Goal: Task Accomplishment & Management: Use online tool/utility

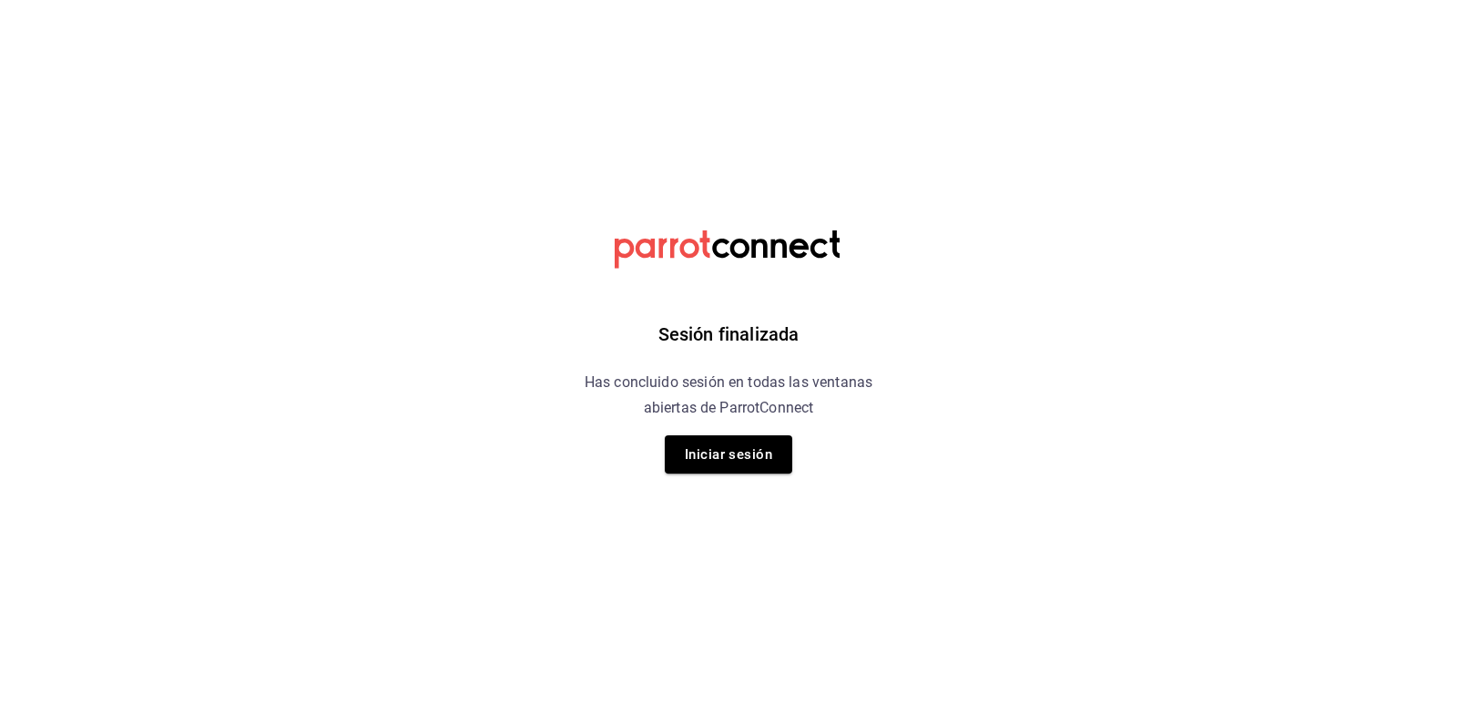
click at [715, 449] on button "Iniciar sesión" at bounding box center [729, 454] width 128 height 38
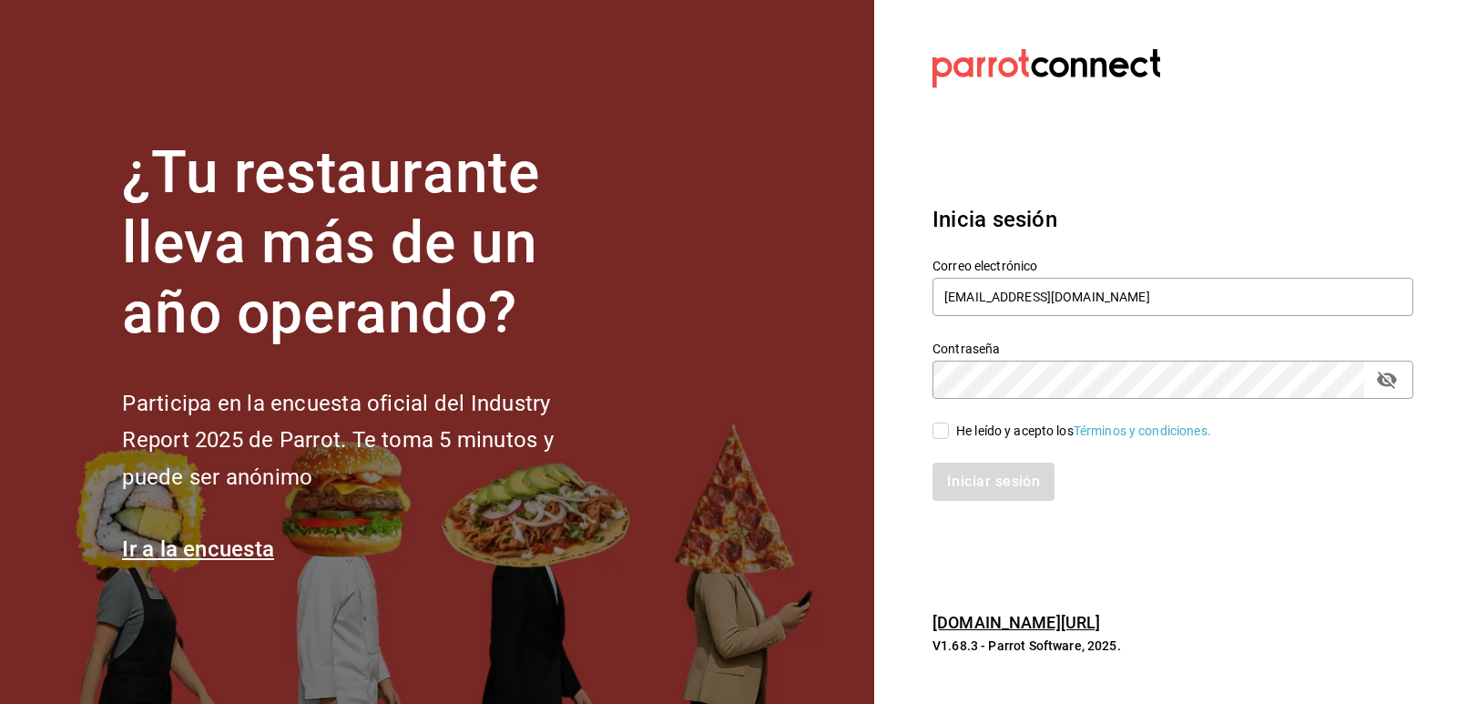
click at [944, 426] on input "He leído y acepto los Términos y condiciones." at bounding box center [941, 431] width 16 height 16
checkbox input "true"
click at [950, 475] on button "Iniciar sesión" at bounding box center [995, 482] width 124 height 38
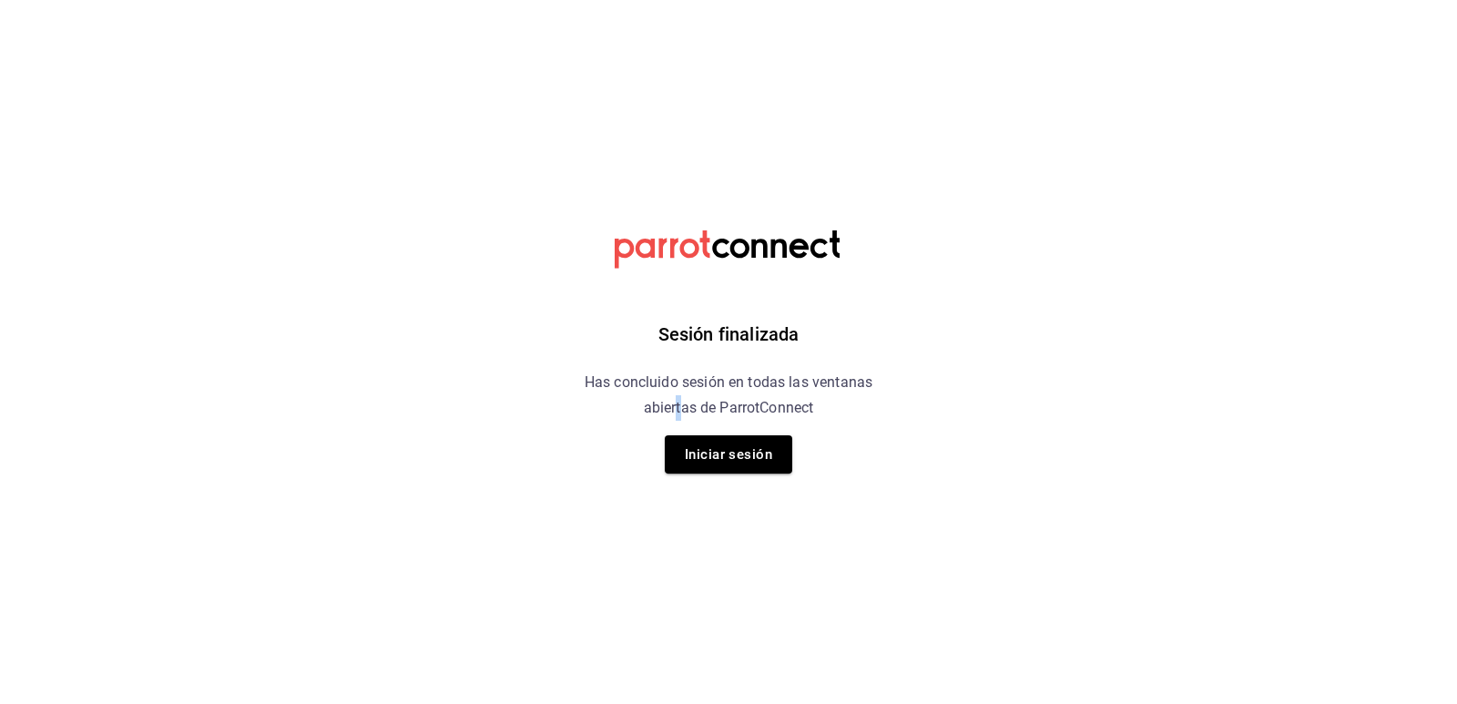
drag, startPoint x: 677, startPoint y: 427, endPoint x: 687, endPoint y: 427, distance: 10.0
click at [680, 427] on div "Sesión finalizada Has concluido sesión en todas las ventanas abiertas de Parrot…" at bounding box center [729, 352] width 460 height 704
click at [734, 452] on button "Iniciar sesión" at bounding box center [729, 454] width 128 height 38
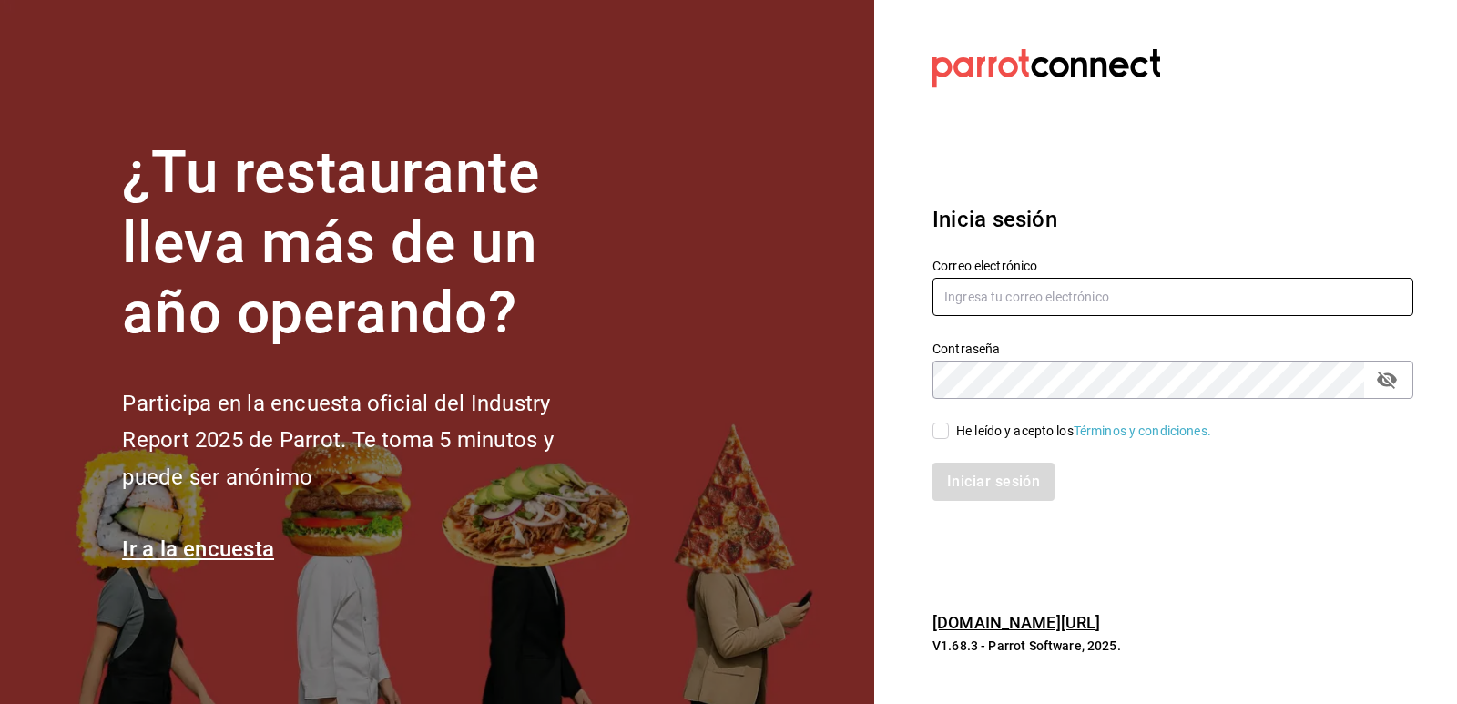
type input "Administracion@restaurantelatino.com"
click at [941, 436] on input "He leído y acepto los Términos y condiciones." at bounding box center [941, 431] width 16 height 16
checkbox input "true"
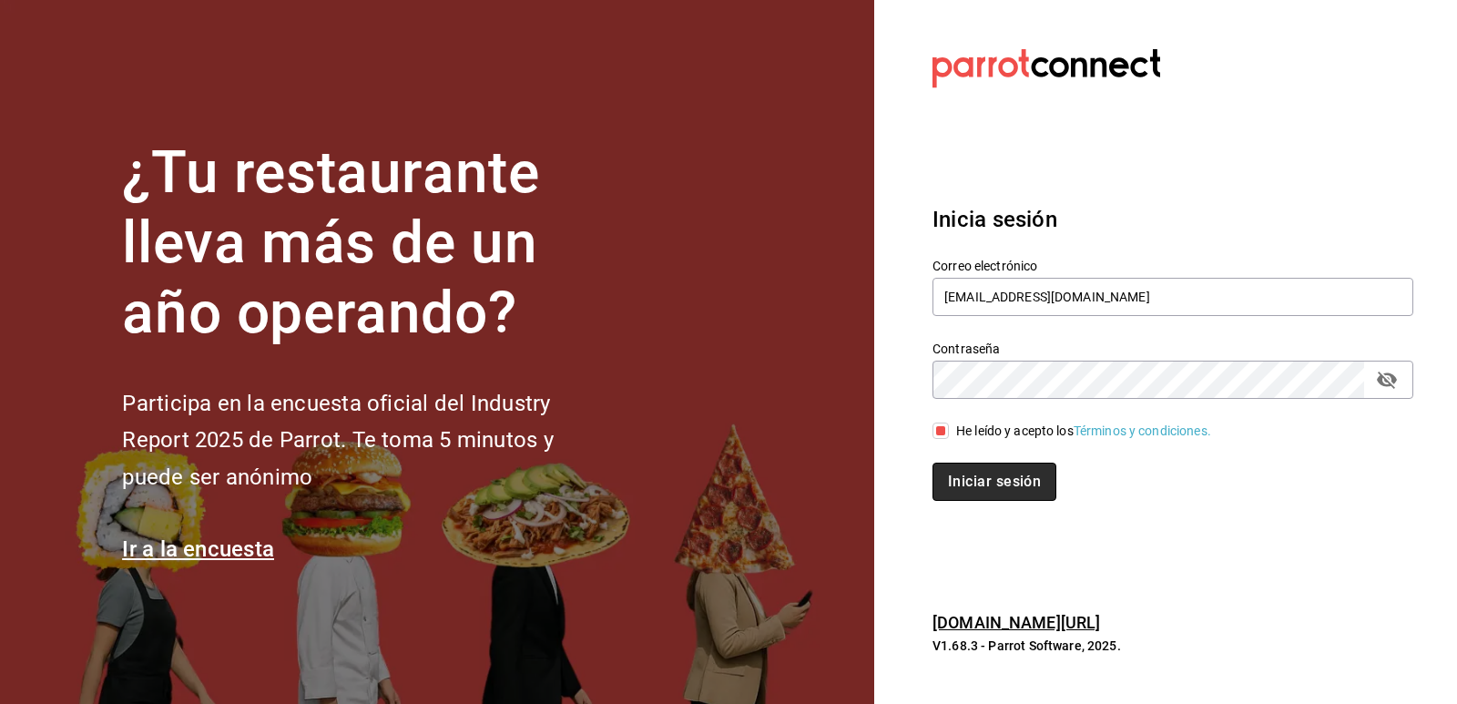
click at [965, 491] on button "Iniciar sesión" at bounding box center [995, 482] width 124 height 38
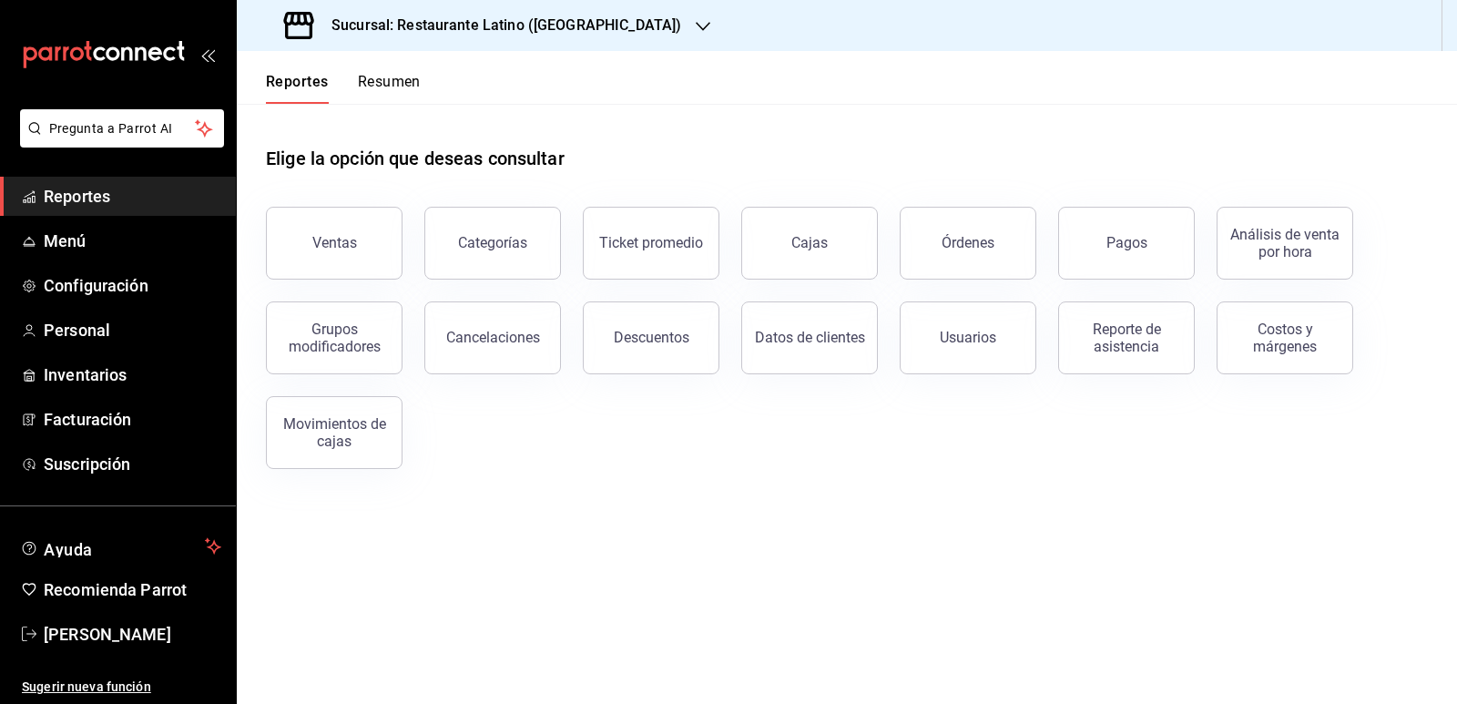
click at [551, 37] on div "Sucursal: Restaurante Latino ([GEOGRAPHIC_DATA])" at bounding box center [484, 25] width 466 height 51
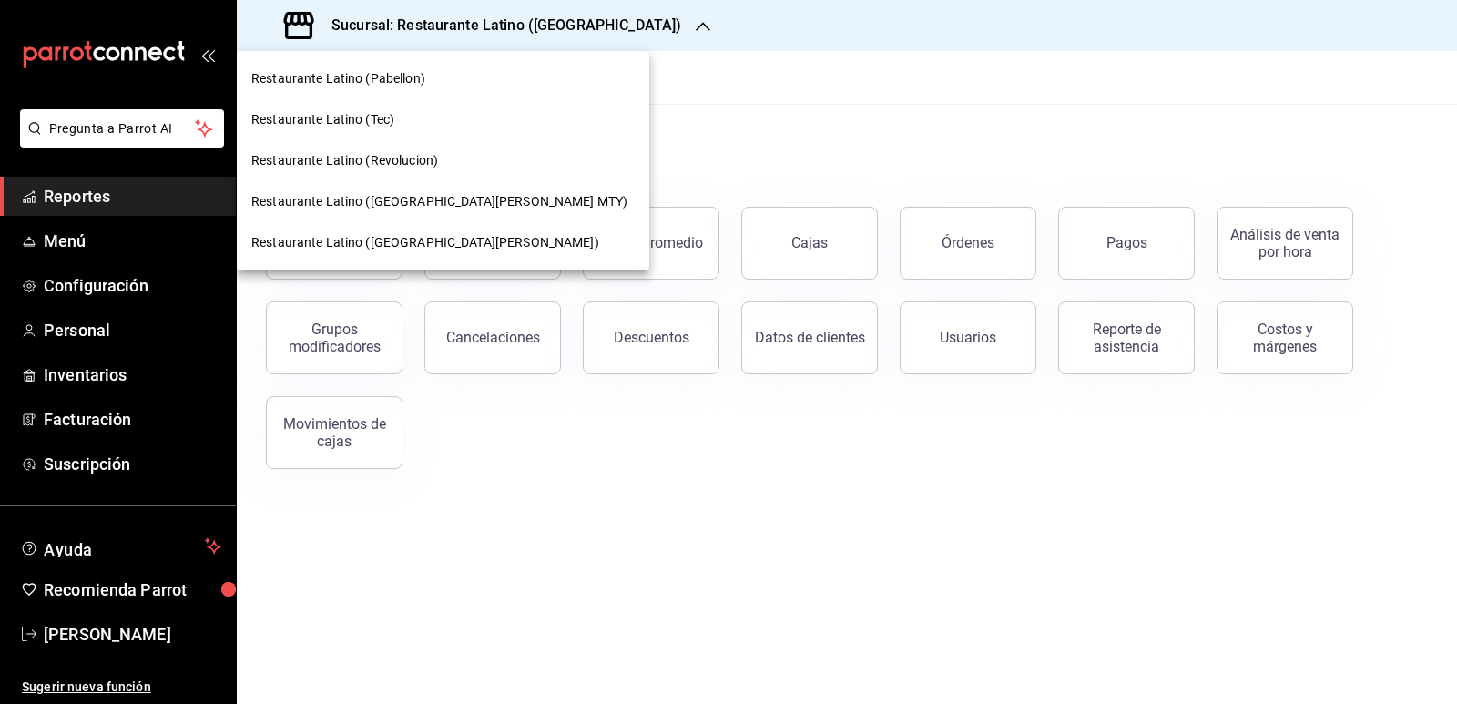
click at [465, 202] on span "Restaurante Latino ([GEOGRAPHIC_DATA][PERSON_NAME] MTY)" at bounding box center [439, 201] width 376 height 19
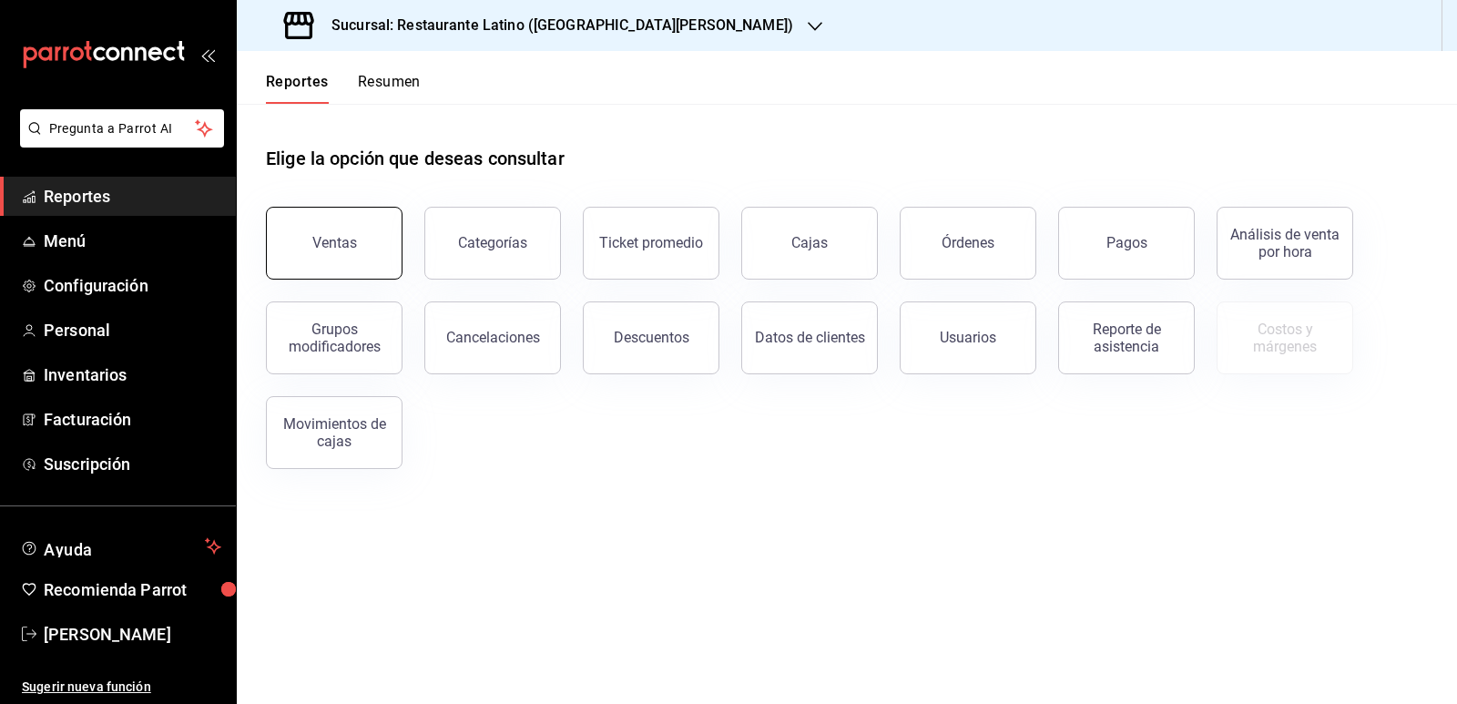
click at [396, 254] on div "Ventas" at bounding box center [323, 232] width 158 height 95
click at [372, 258] on button "Ventas" at bounding box center [334, 243] width 137 height 73
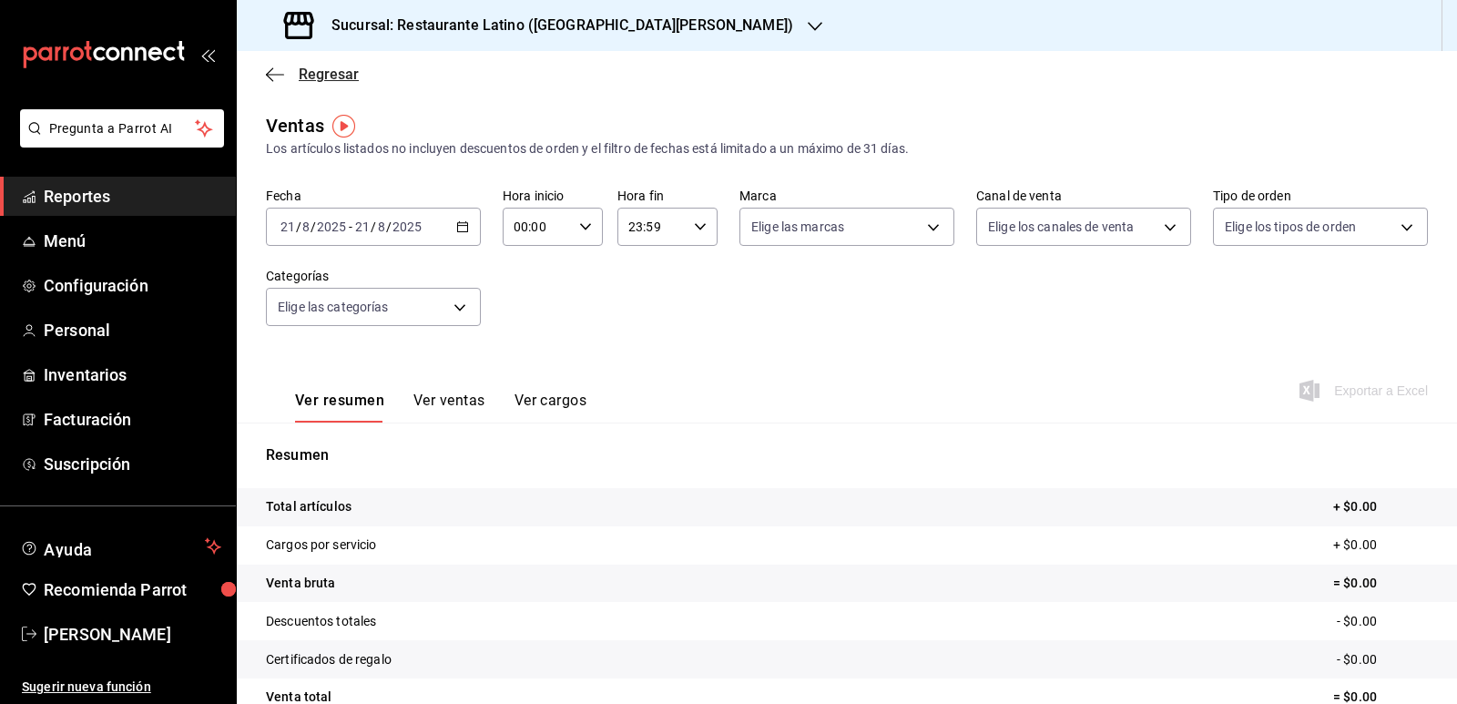
click at [281, 77] on icon "button" at bounding box center [275, 74] width 18 height 16
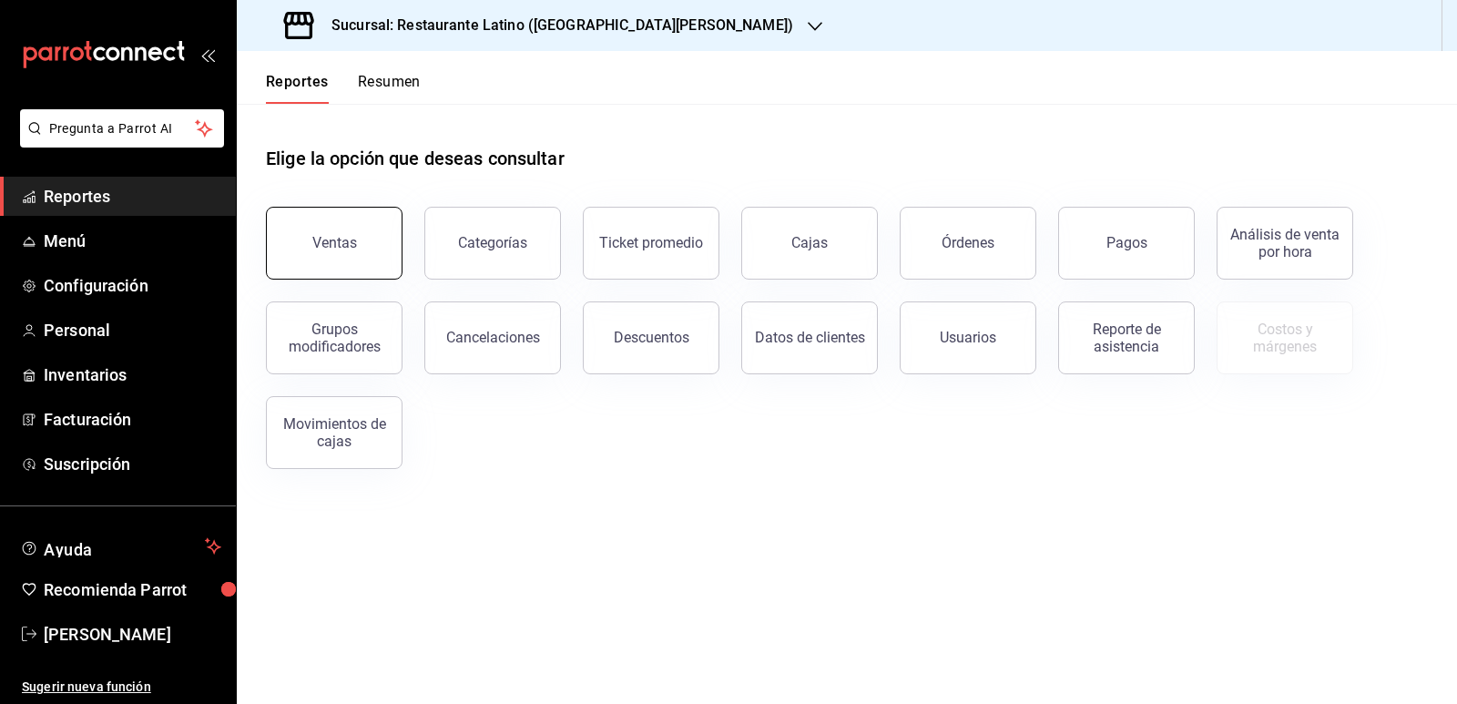
click at [383, 246] on button "Ventas" at bounding box center [334, 243] width 137 height 73
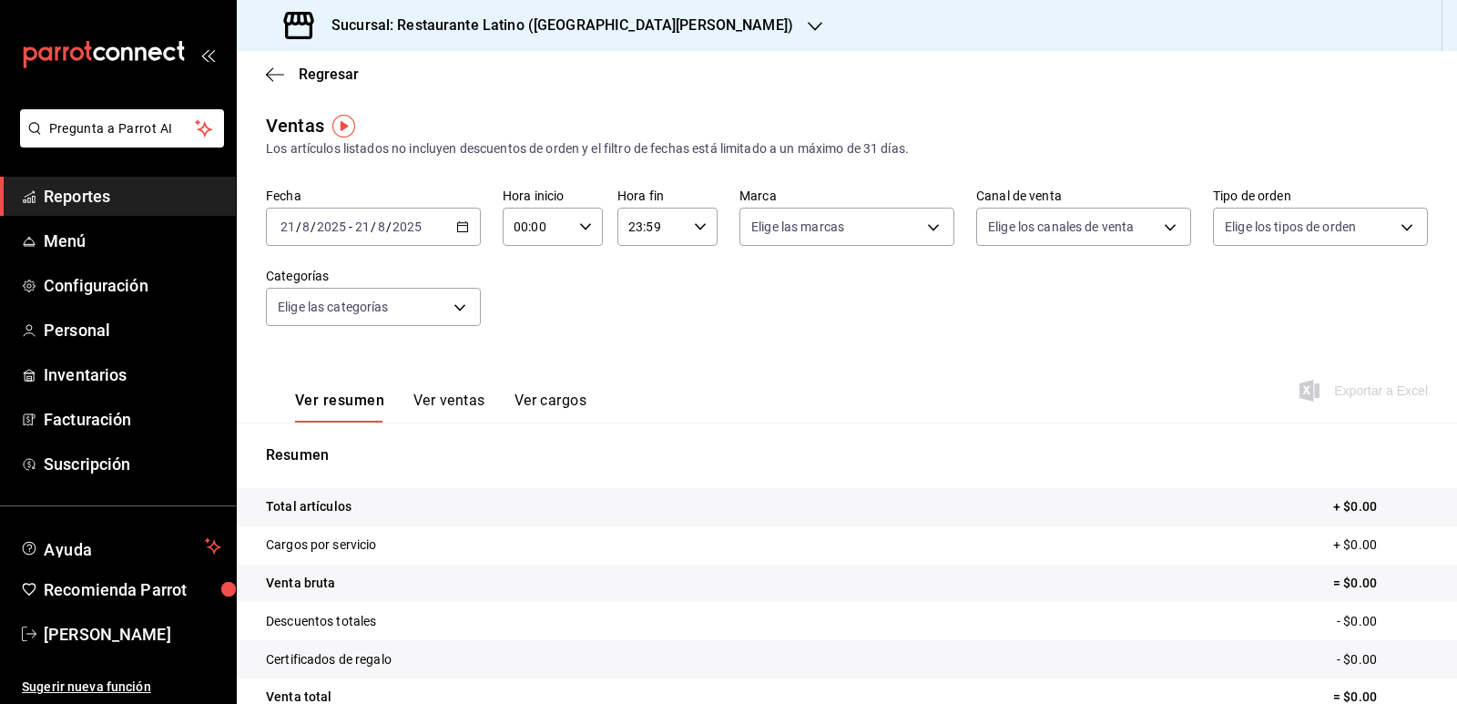
click at [459, 235] on div "[DATE] [DATE] - [DATE] [DATE]" at bounding box center [373, 227] width 215 height 38
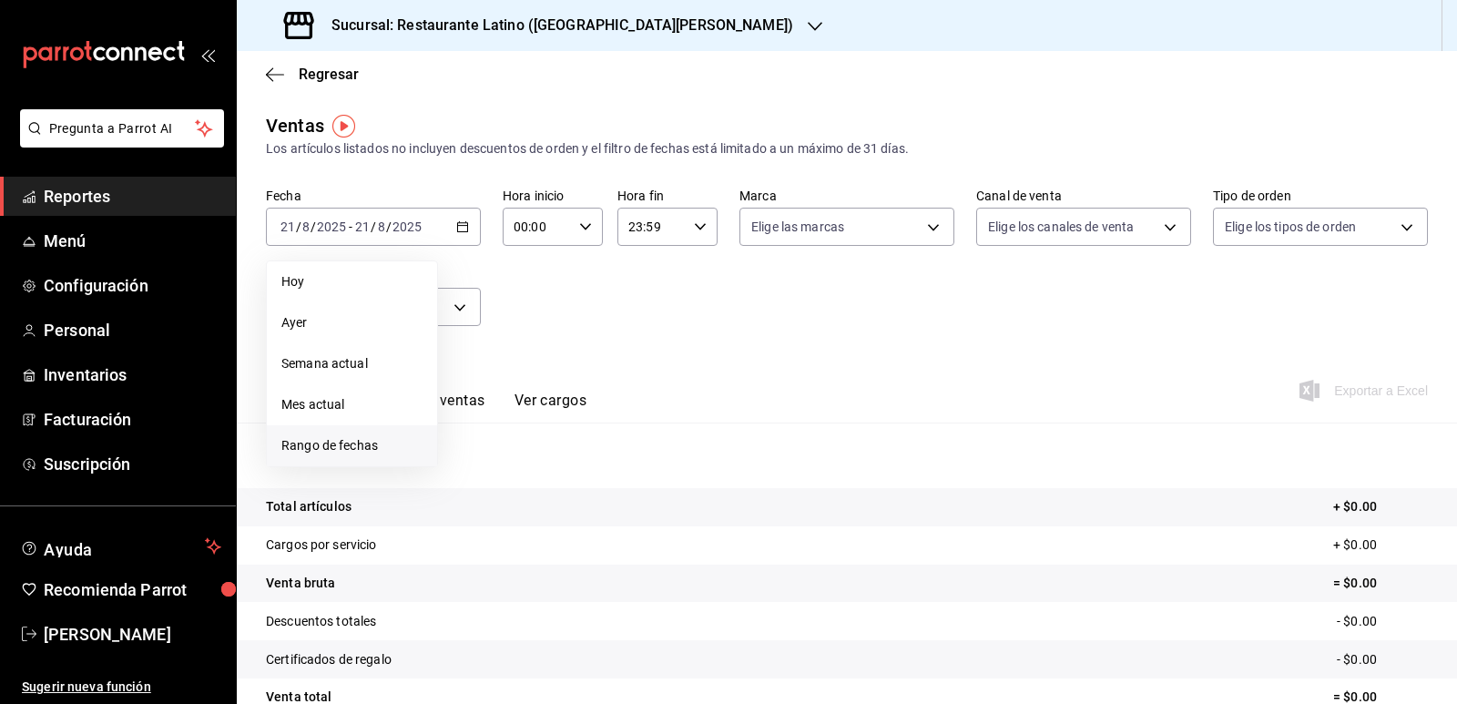
click at [369, 445] on span "Rango de fechas" at bounding box center [351, 445] width 141 height 19
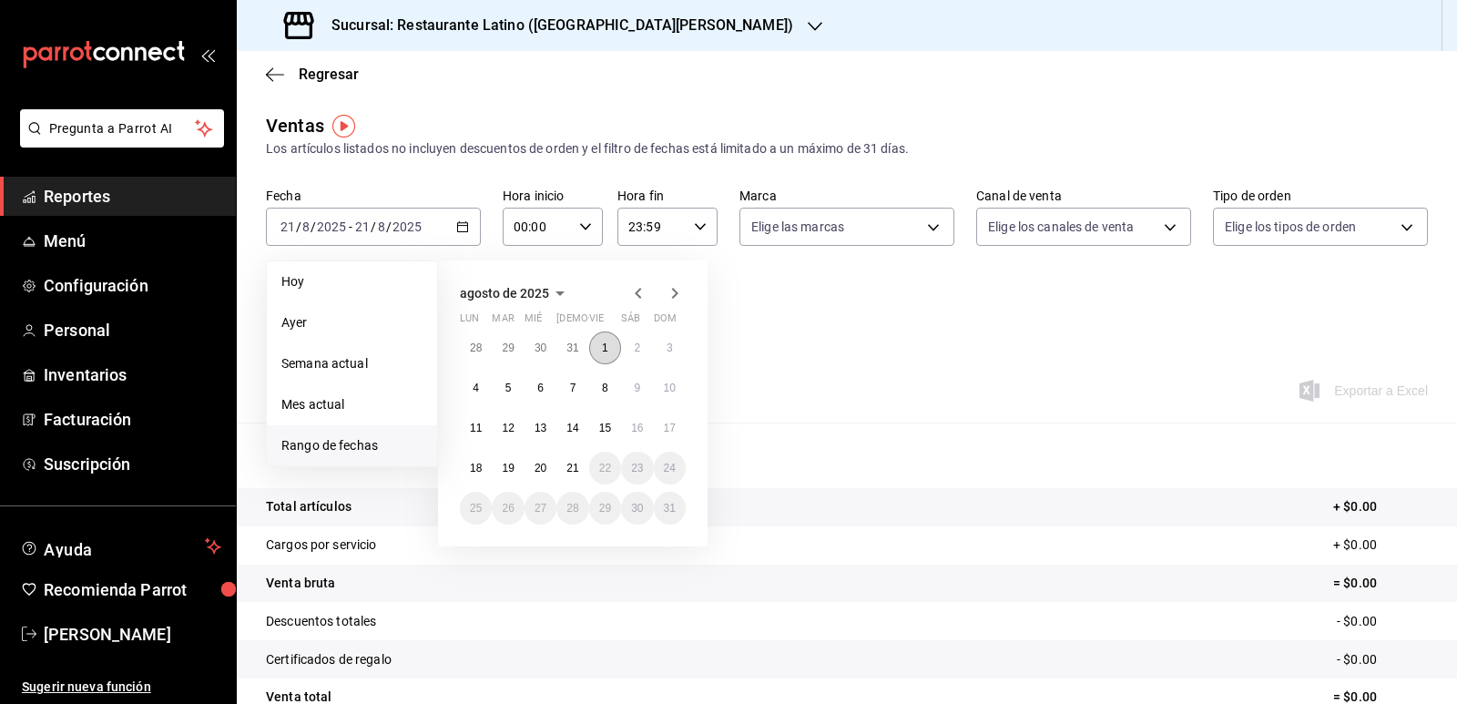
click at [607, 343] on abbr "1" at bounding box center [605, 348] width 6 height 13
click at [541, 469] on abbr "20" at bounding box center [541, 468] width 12 height 13
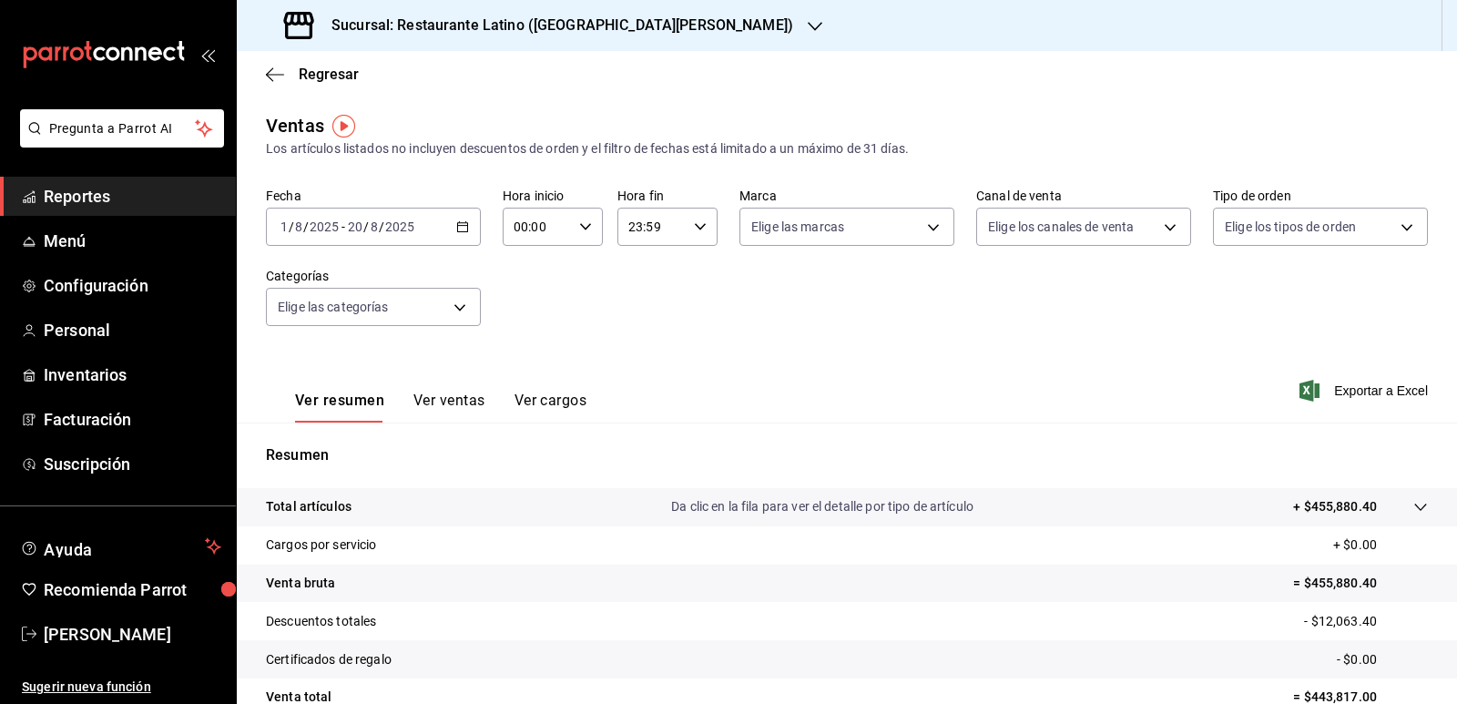
click at [464, 220] on div "[DATE] [DATE] - [DATE] [DATE]" at bounding box center [373, 227] width 215 height 38
click at [832, 341] on div "Fecha [DATE] [DATE] - [DATE] [DATE] Hora inicio 00:00 Hora inicio Hora fin 23:5…" at bounding box center [847, 268] width 1162 height 160
click at [468, 232] on div "[DATE] [DATE] - [DATE] [DATE]" at bounding box center [373, 227] width 215 height 38
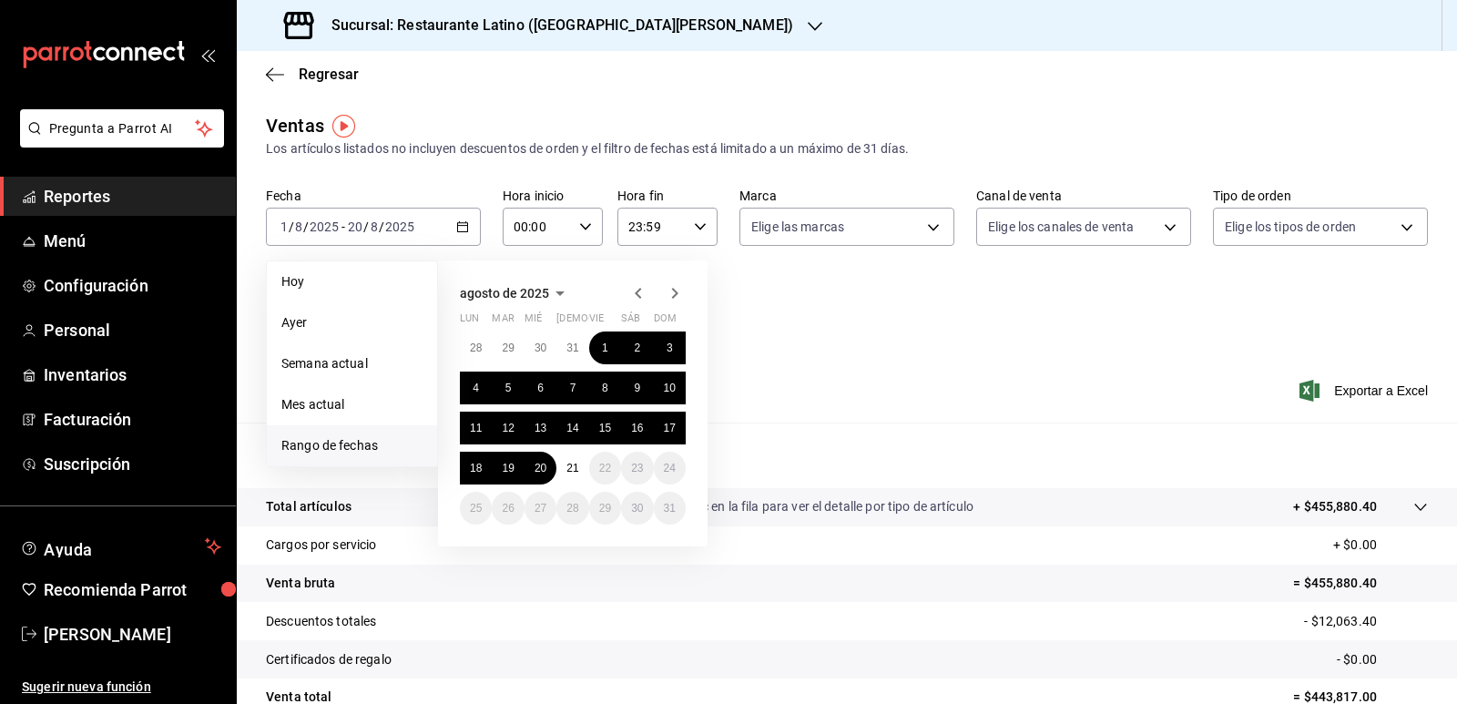
click at [559, 296] on icon "button" at bounding box center [560, 293] width 22 height 22
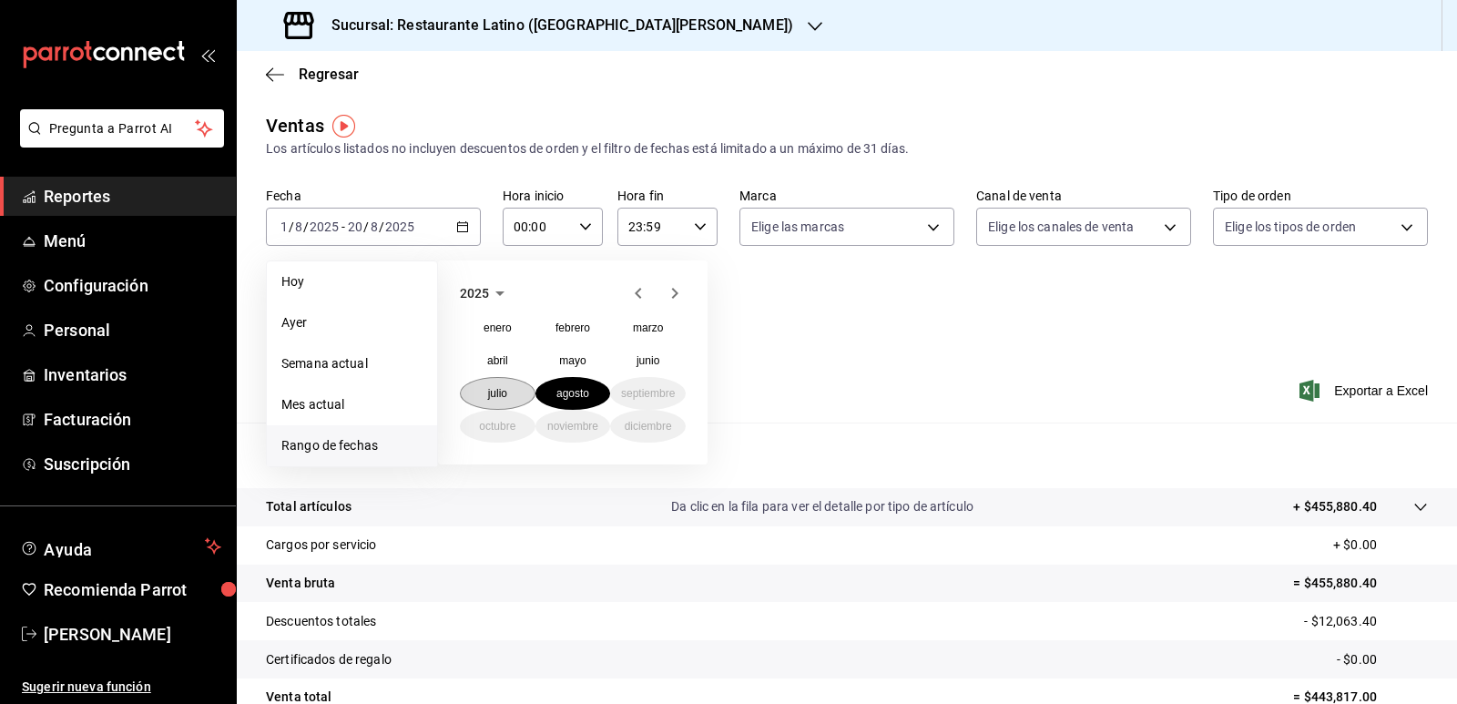
click at [505, 395] on abbr "julio" at bounding box center [497, 393] width 19 height 13
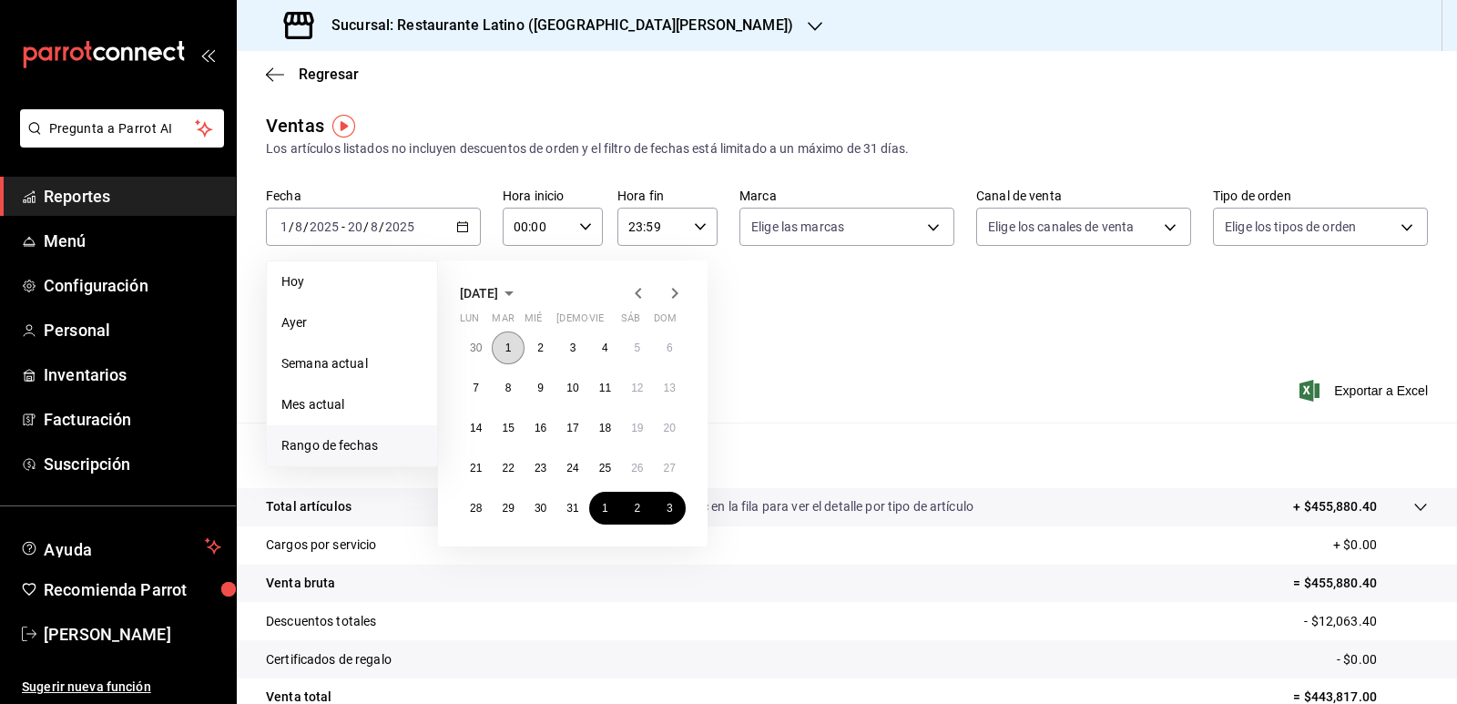
click at [514, 352] on button "1" at bounding box center [508, 348] width 32 height 33
click at [668, 429] on abbr "20" at bounding box center [670, 428] width 12 height 13
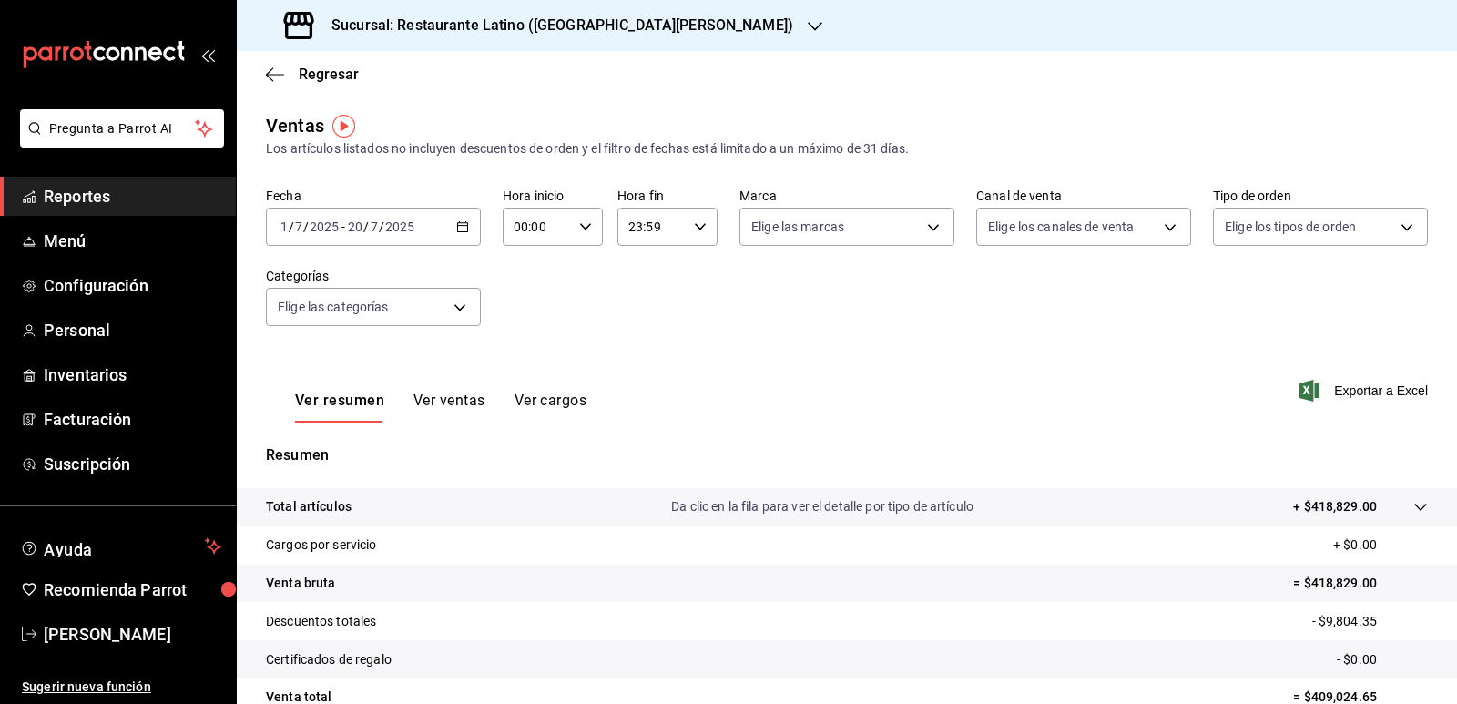
click at [465, 223] on \(Stroke\) "button" at bounding box center [462, 227] width 11 height 10
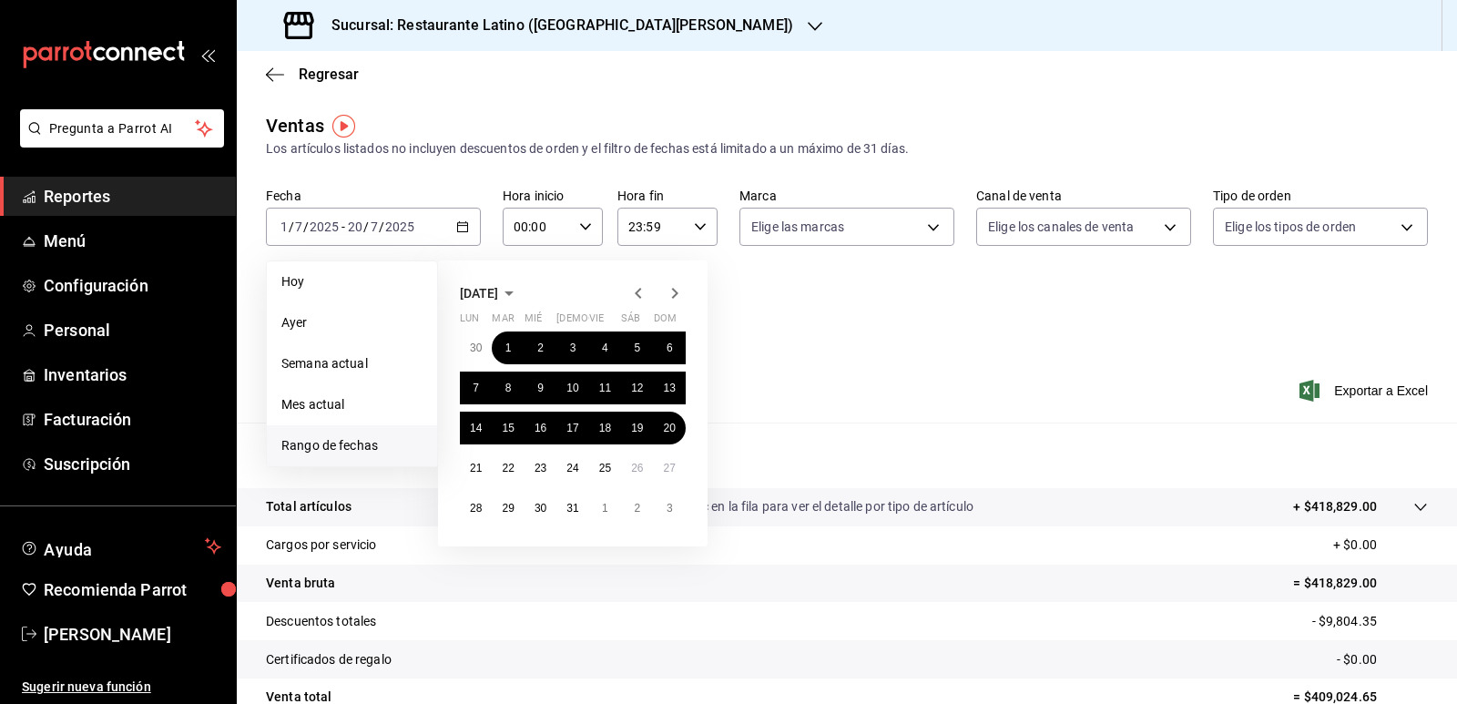
click at [672, 302] on icon "button" at bounding box center [675, 293] width 22 height 22
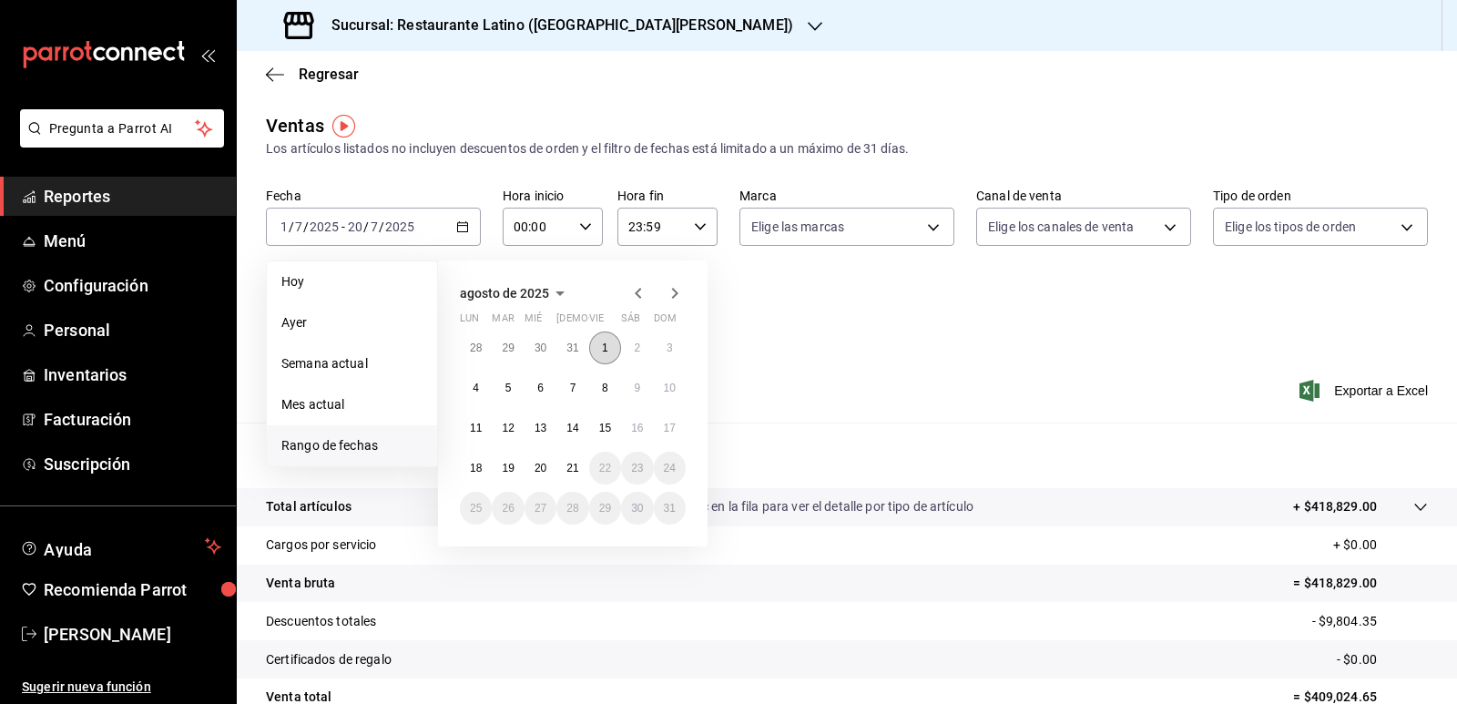
click at [601, 347] on button "1" at bounding box center [605, 348] width 32 height 33
click at [535, 475] on button "20" at bounding box center [541, 468] width 32 height 33
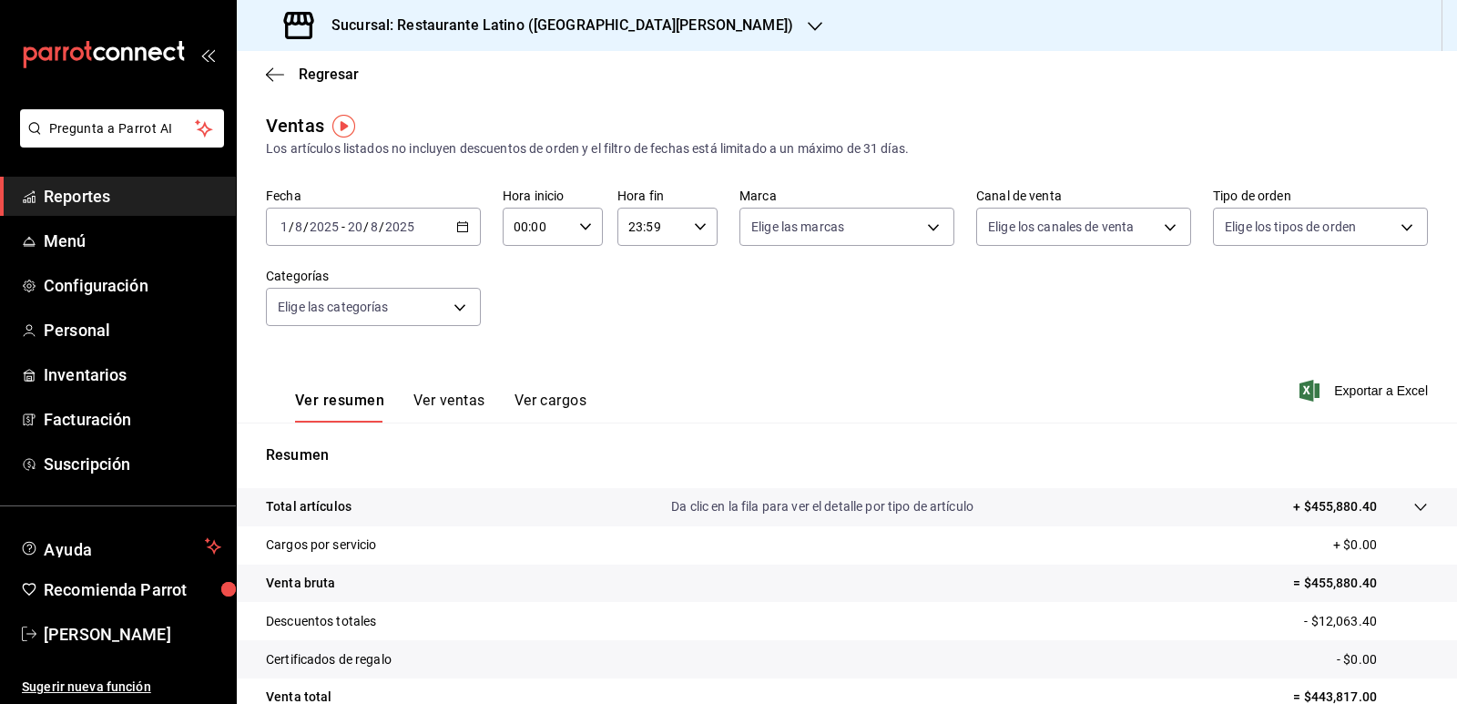
click at [698, 26] on div "Sucursal: Restaurante Latino ([GEOGRAPHIC_DATA][PERSON_NAME])" at bounding box center [540, 25] width 578 height 51
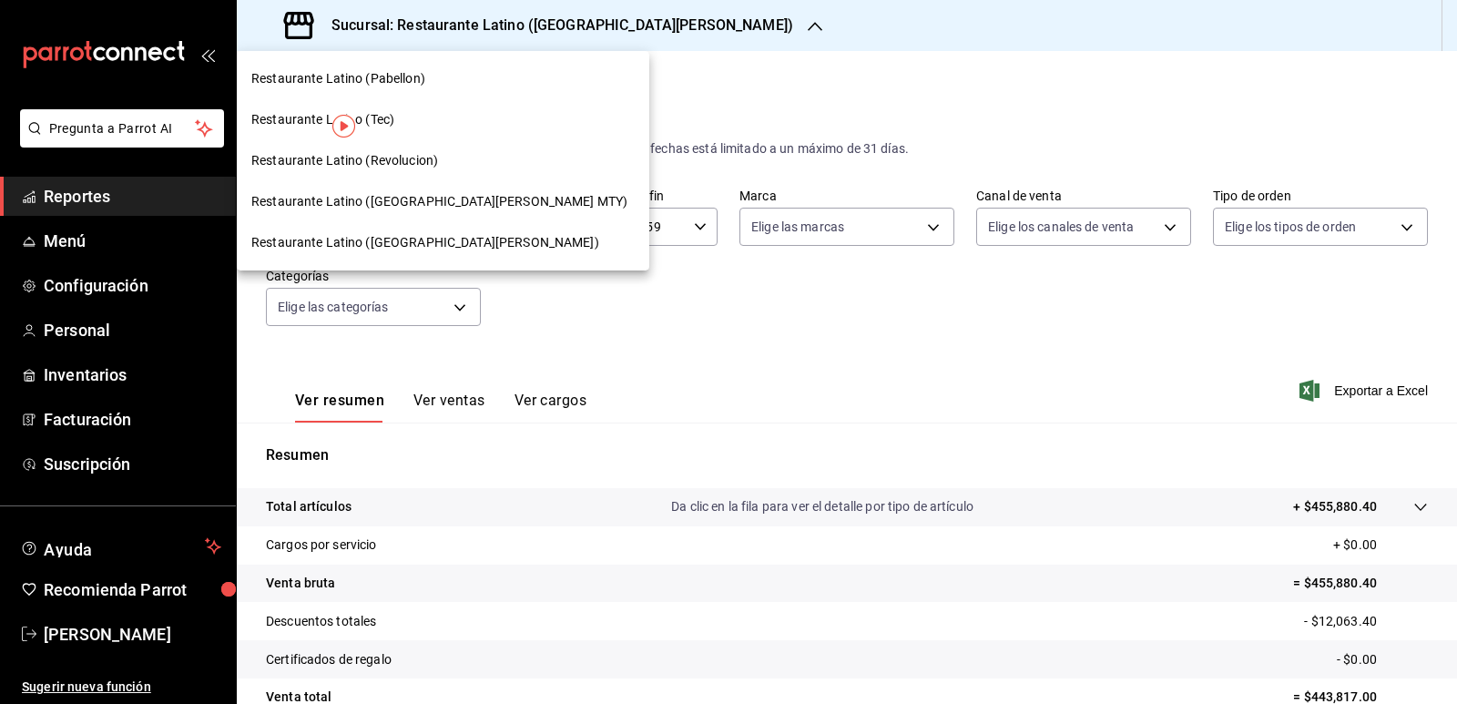
click at [408, 78] on span "Restaurante Latino (Pabellon)" at bounding box center [338, 78] width 174 height 19
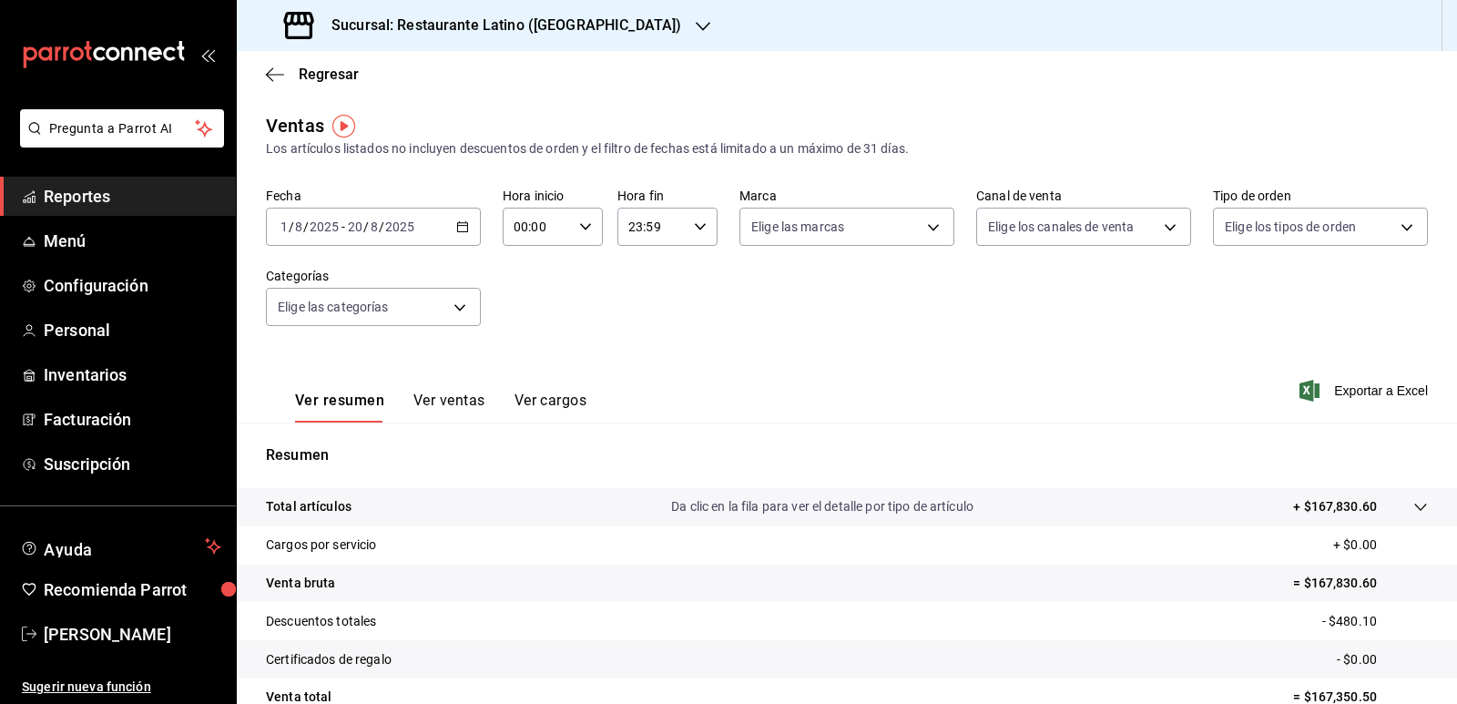
click at [459, 225] on icon "button" at bounding box center [462, 226] width 13 height 13
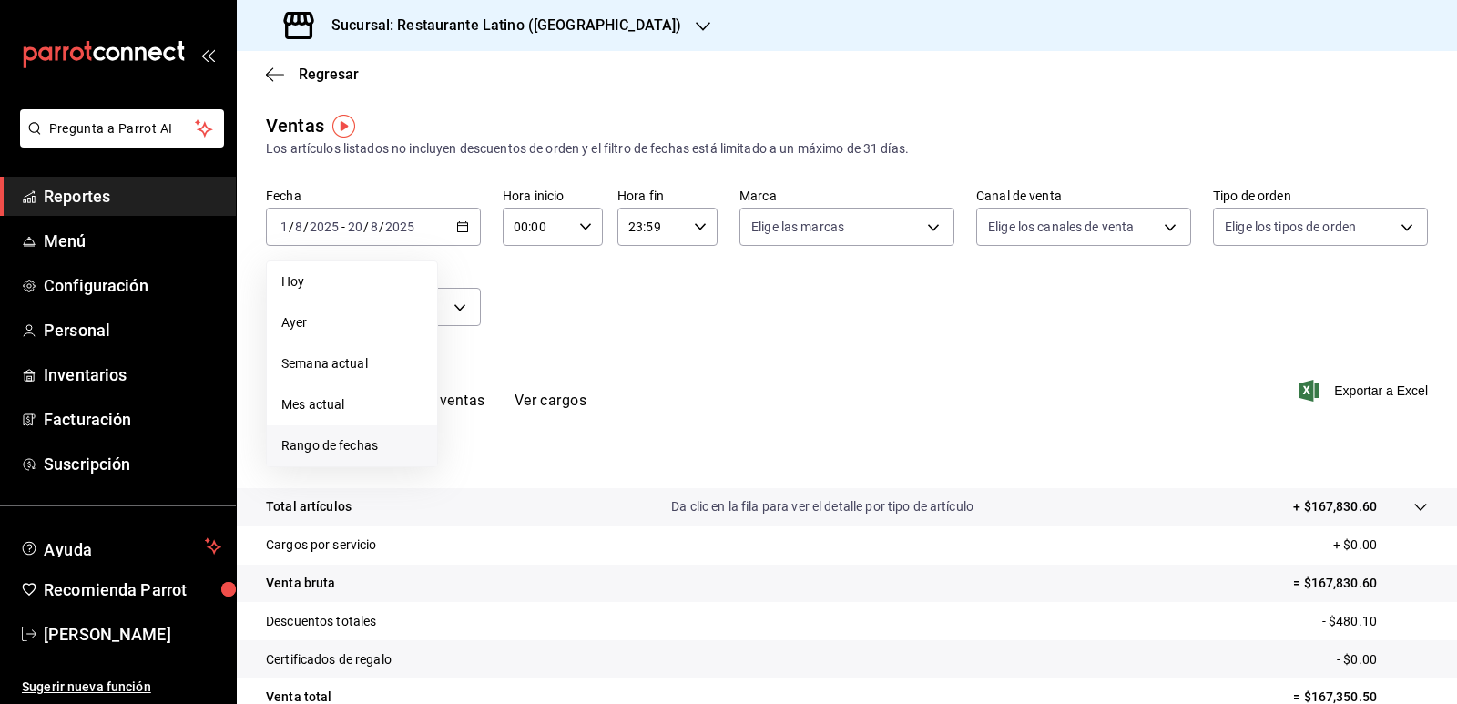
click at [393, 453] on span "Rango de fechas" at bounding box center [351, 445] width 141 height 19
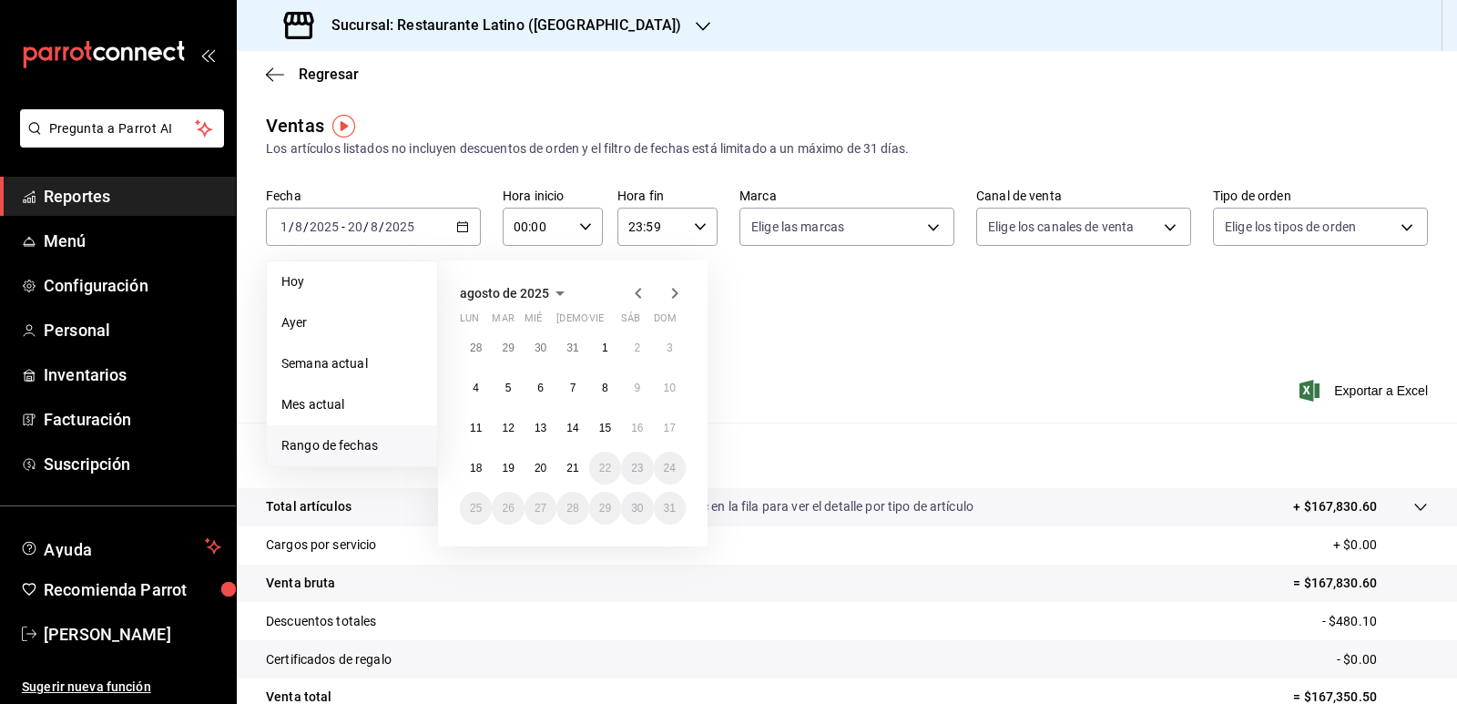
click at [636, 294] on icon "button" at bounding box center [639, 293] width 22 height 22
click at [513, 353] on button "1" at bounding box center [508, 348] width 32 height 33
click at [671, 432] on abbr "20" at bounding box center [670, 428] width 12 height 13
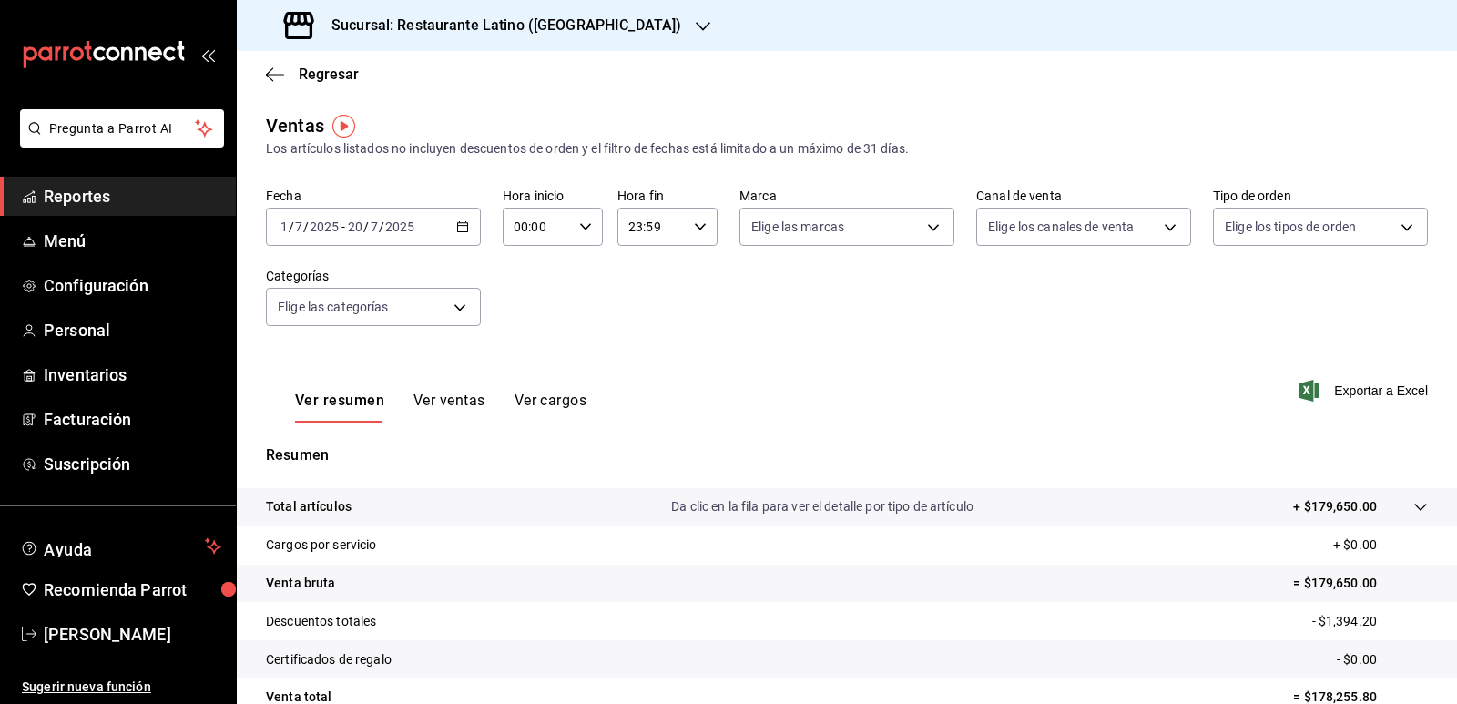
click at [599, 51] on div "Sucursal: Restaurante Latino (Pabellon) Regresar Ventas Los artículos listados …" at bounding box center [847, 352] width 1220 height 704
click at [583, 36] on h3 "Sucursal: Restaurante Latino ([GEOGRAPHIC_DATA])" at bounding box center [499, 26] width 364 height 22
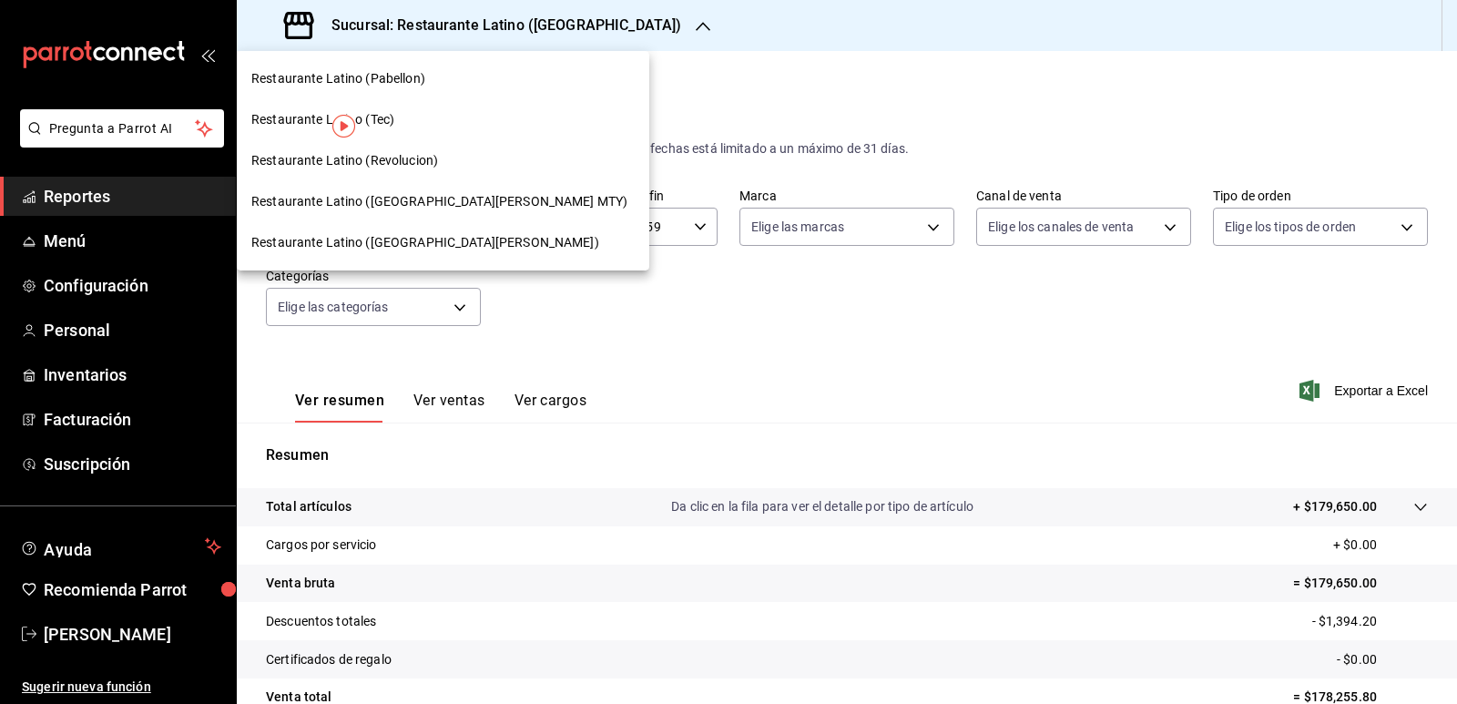
click at [416, 158] on span "Restaurante Latino (Revolucion)" at bounding box center [344, 160] width 187 height 19
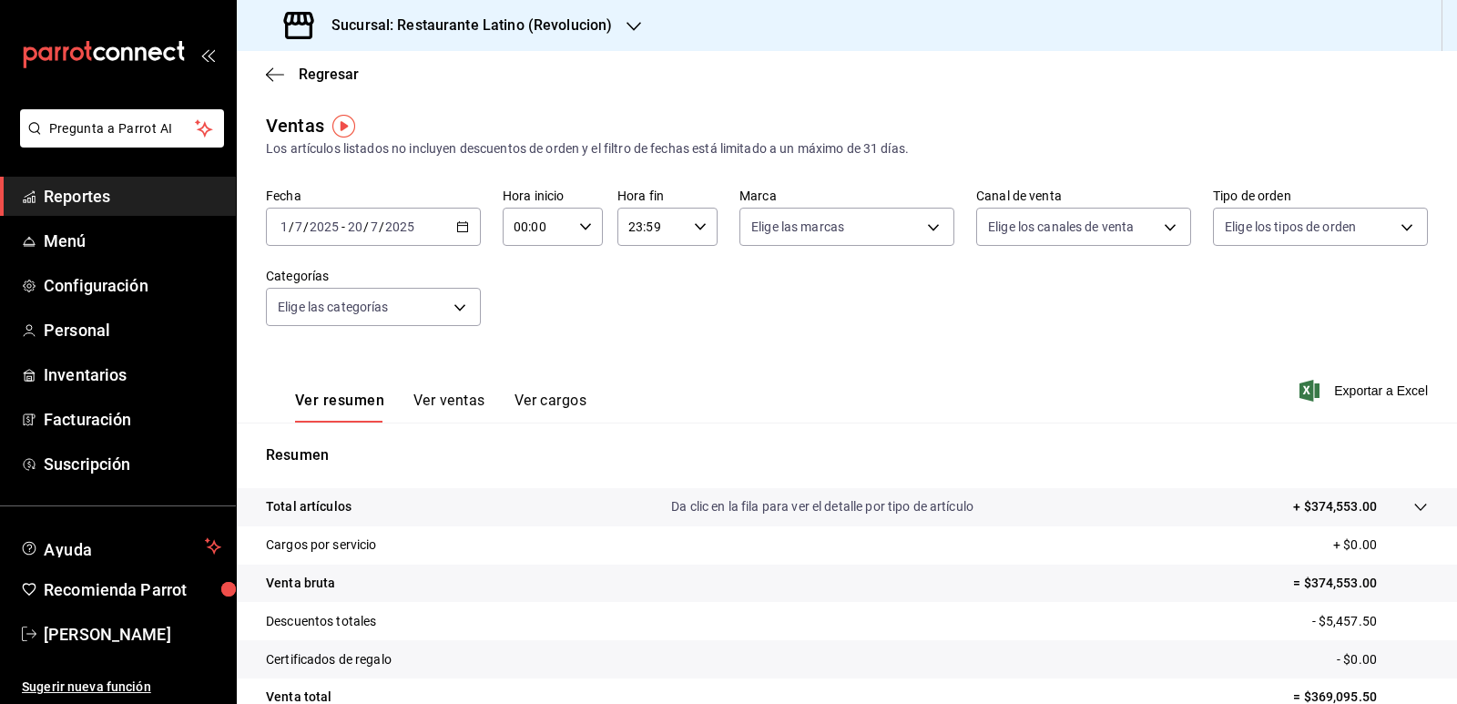
click at [457, 216] on div "[DATE] [DATE] - [DATE] [DATE]" at bounding box center [373, 227] width 215 height 38
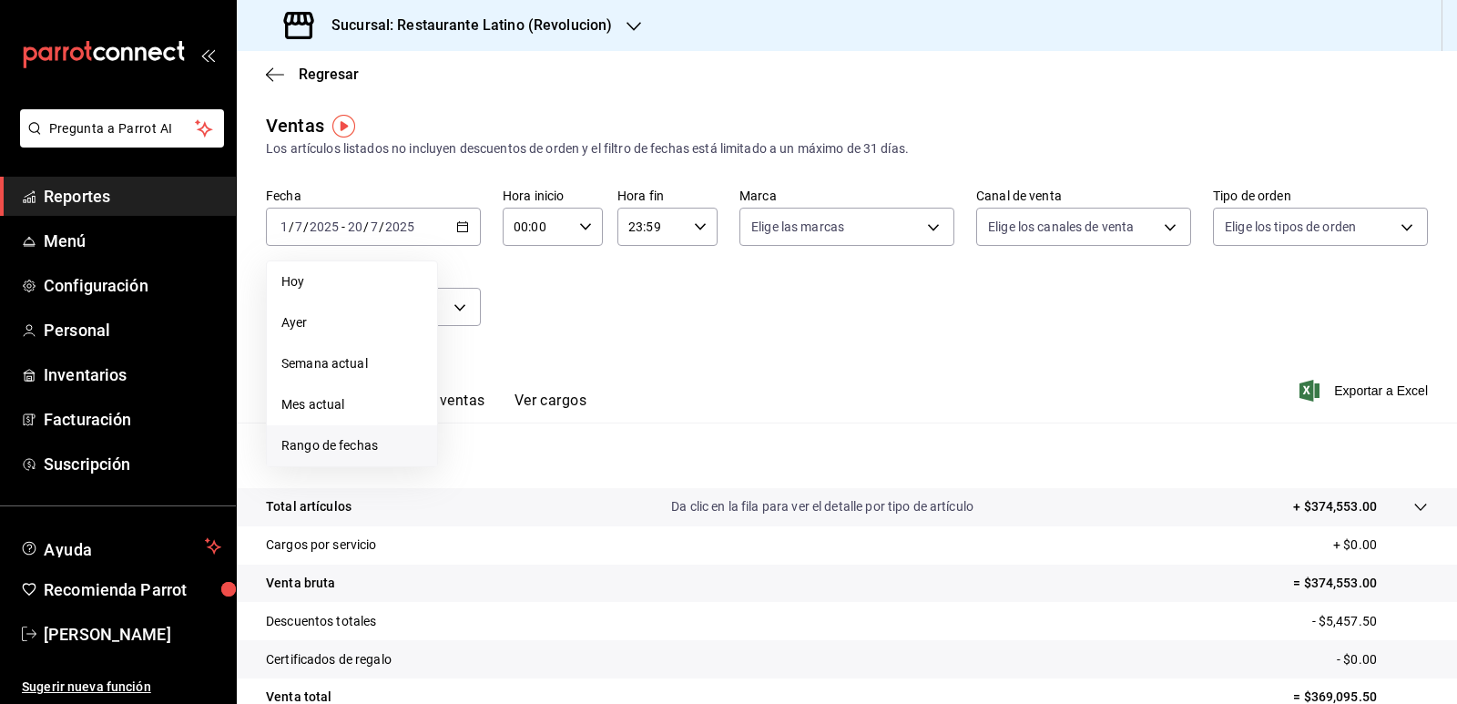
click at [402, 455] on li "Rango de fechas" at bounding box center [352, 445] width 170 height 41
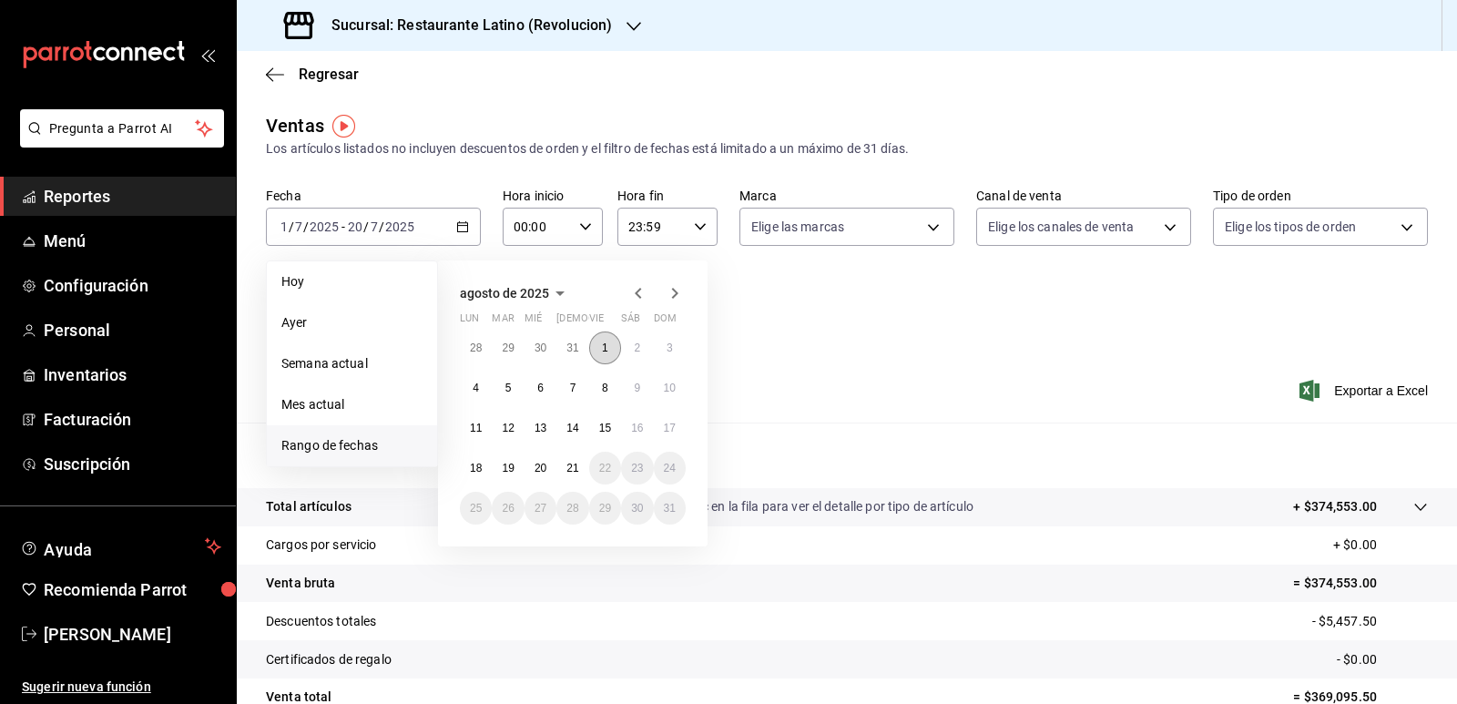
click at [607, 355] on button "1" at bounding box center [605, 348] width 32 height 33
click at [540, 466] on abbr "20" at bounding box center [541, 468] width 12 height 13
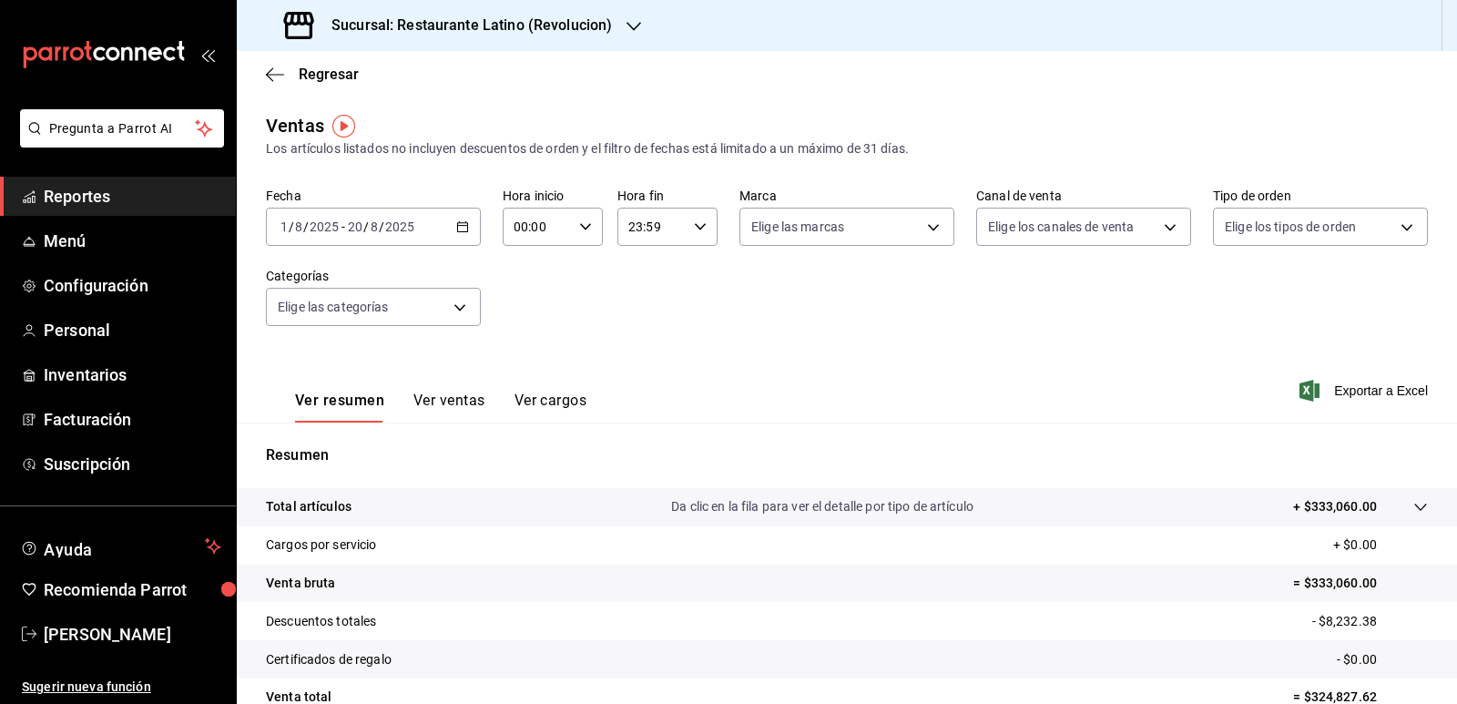
click at [627, 25] on icon "button" at bounding box center [634, 26] width 15 height 15
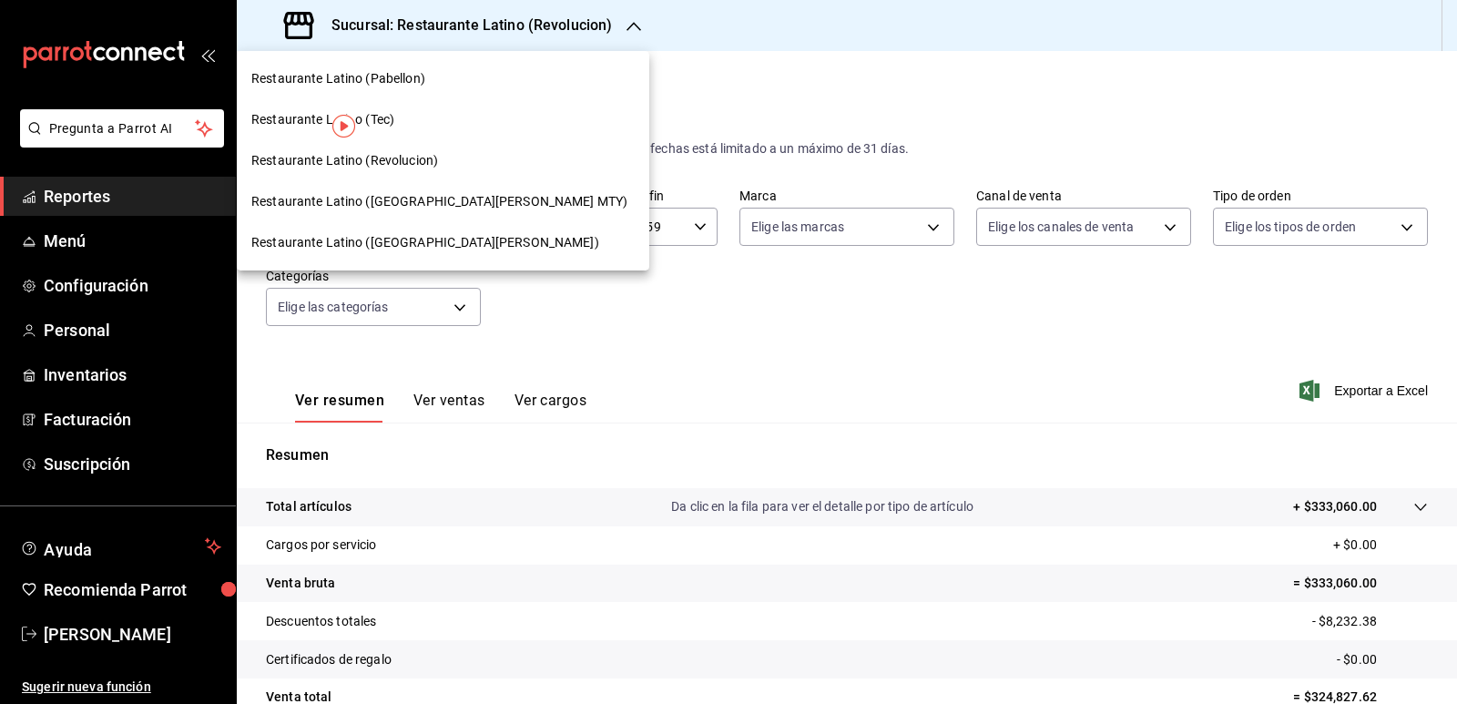
click at [425, 229] on div "Restaurante Latino ([GEOGRAPHIC_DATA][PERSON_NAME])" at bounding box center [443, 242] width 413 height 41
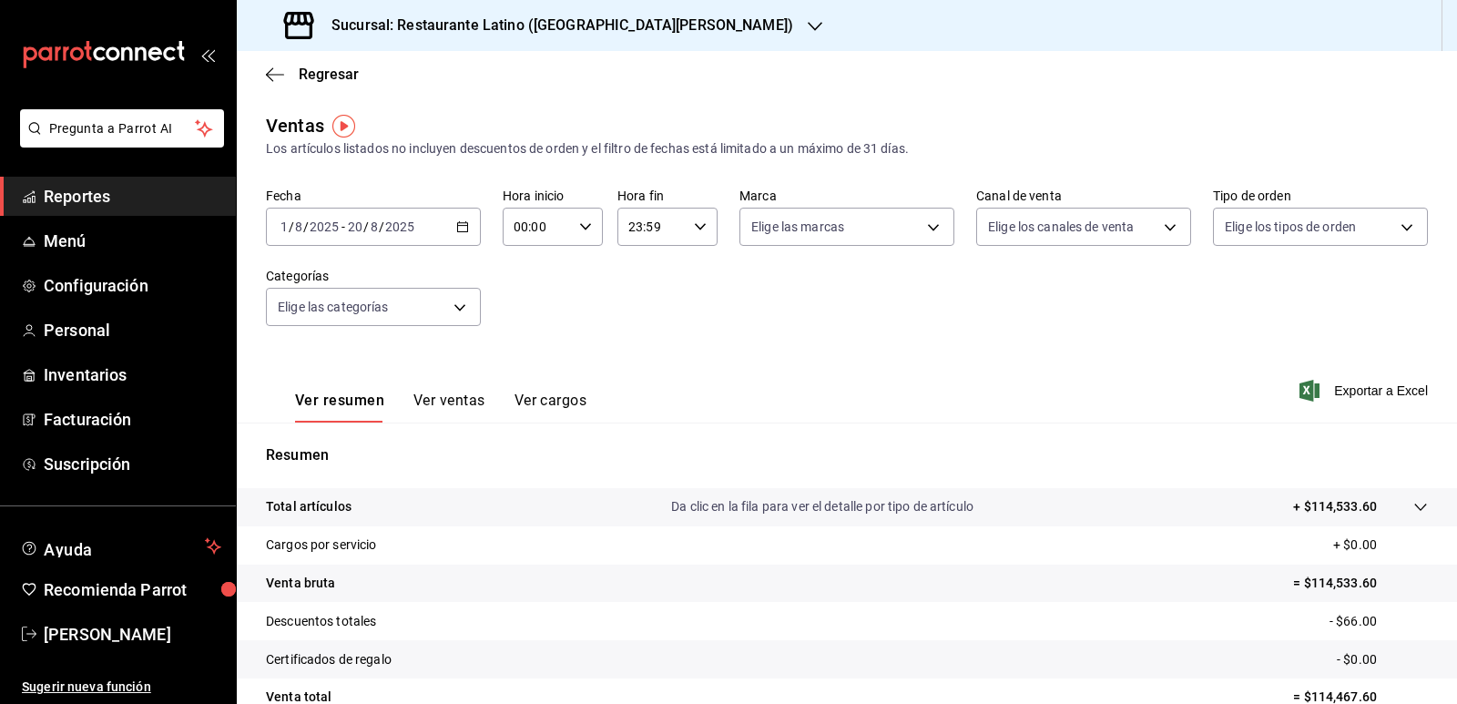
click at [470, 223] on div "[DATE] [DATE] - [DATE] [DATE]" at bounding box center [373, 227] width 215 height 38
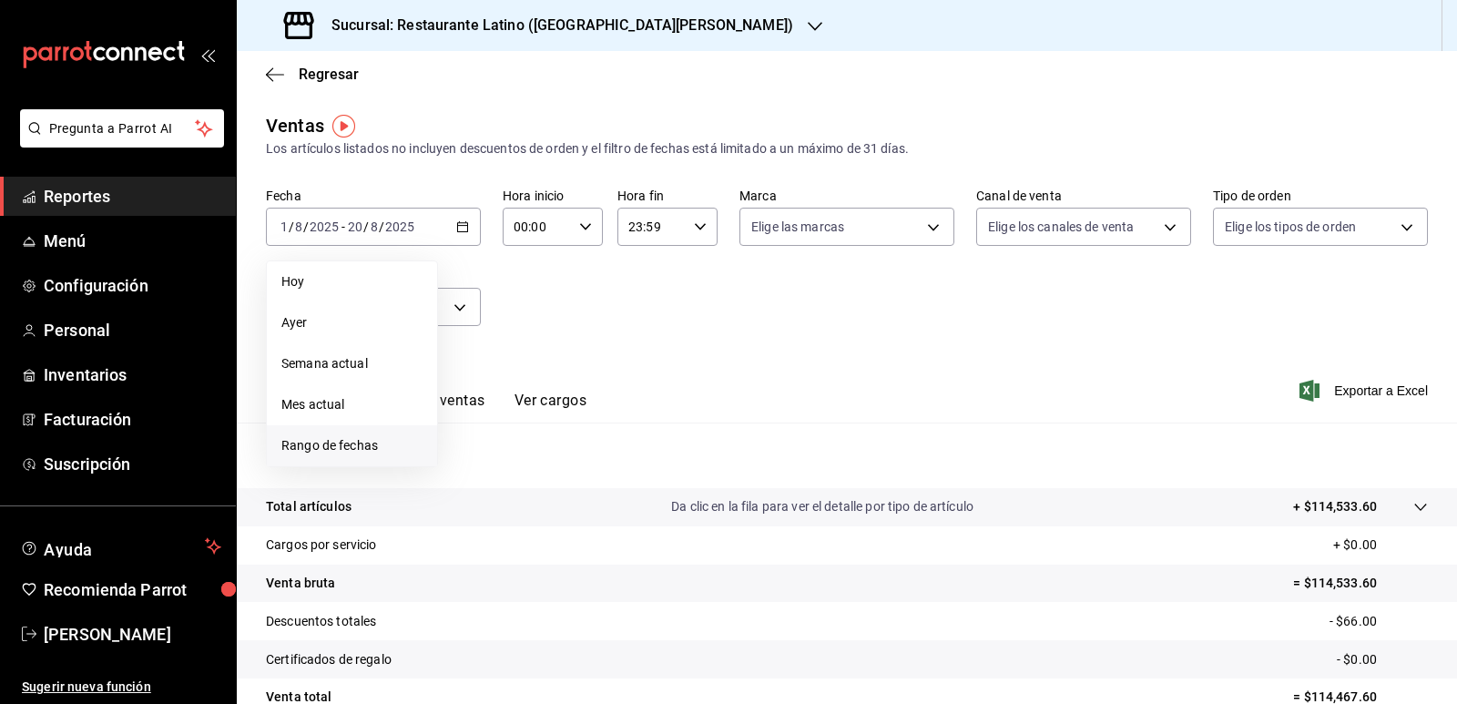
click at [357, 441] on span "Rango de fechas" at bounding box center [351, 445] width 141 height 19
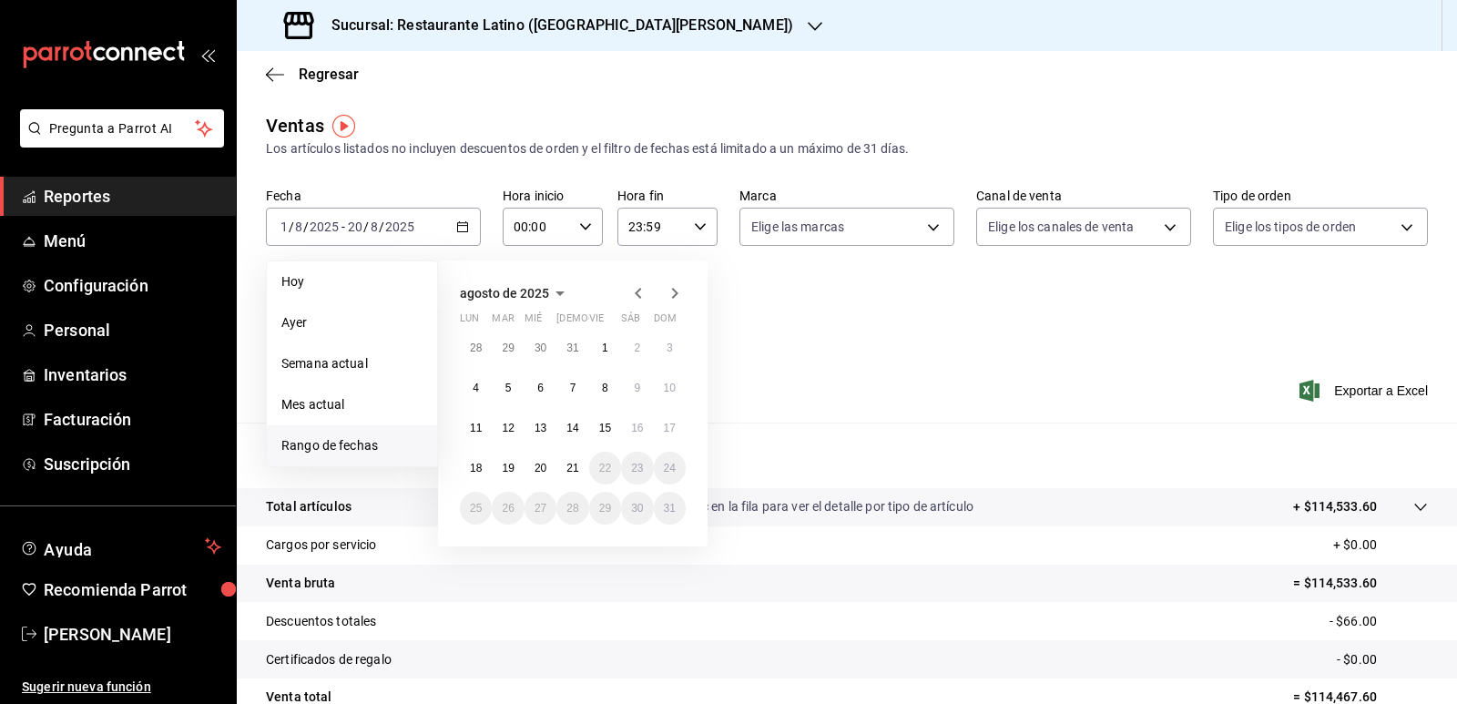
click at [638, 292] on icon "button" at bounding box center [639, 293] width 22 height 22
click at [519, 352] on button "1" at bounding box center [508, 348] width 32 height 33
click at [668, 431] on abbr "20" at bounding box center [670, 428] width 12 height 13
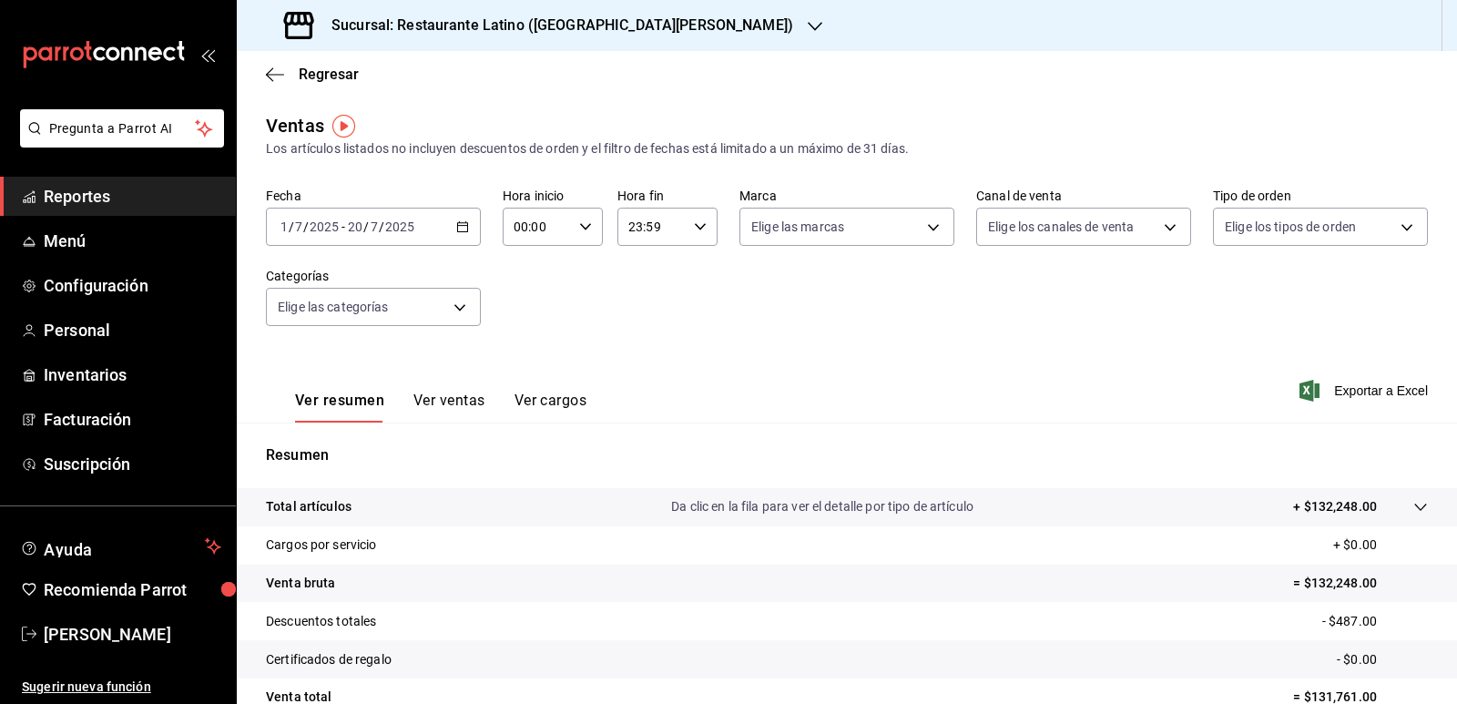
click at [466, 236] on div "[DATE] [DATE] - [DATE] [DATE]" at bounding box center [373, 227] width 215 height 38
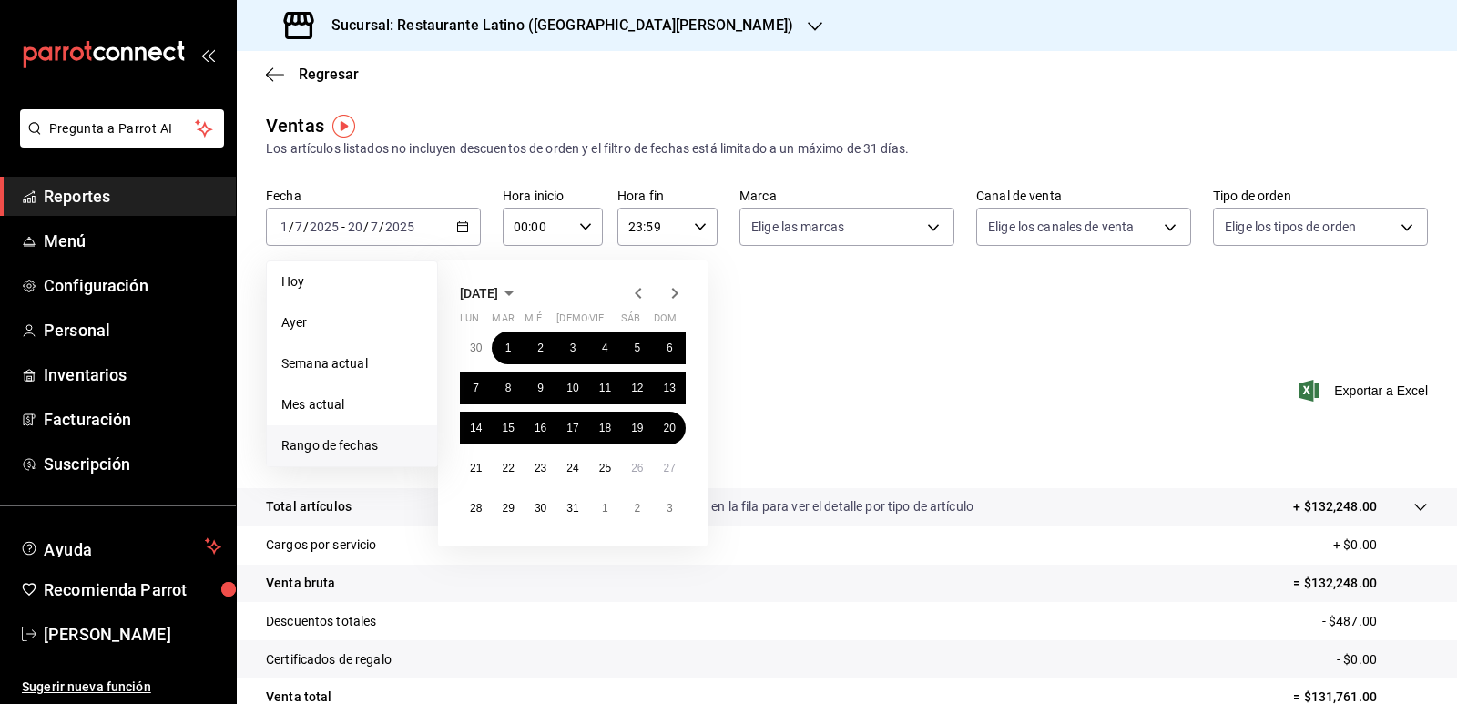
click at [676, 293] on icon "button" at bounding box center [675, 293] width 22 height 22
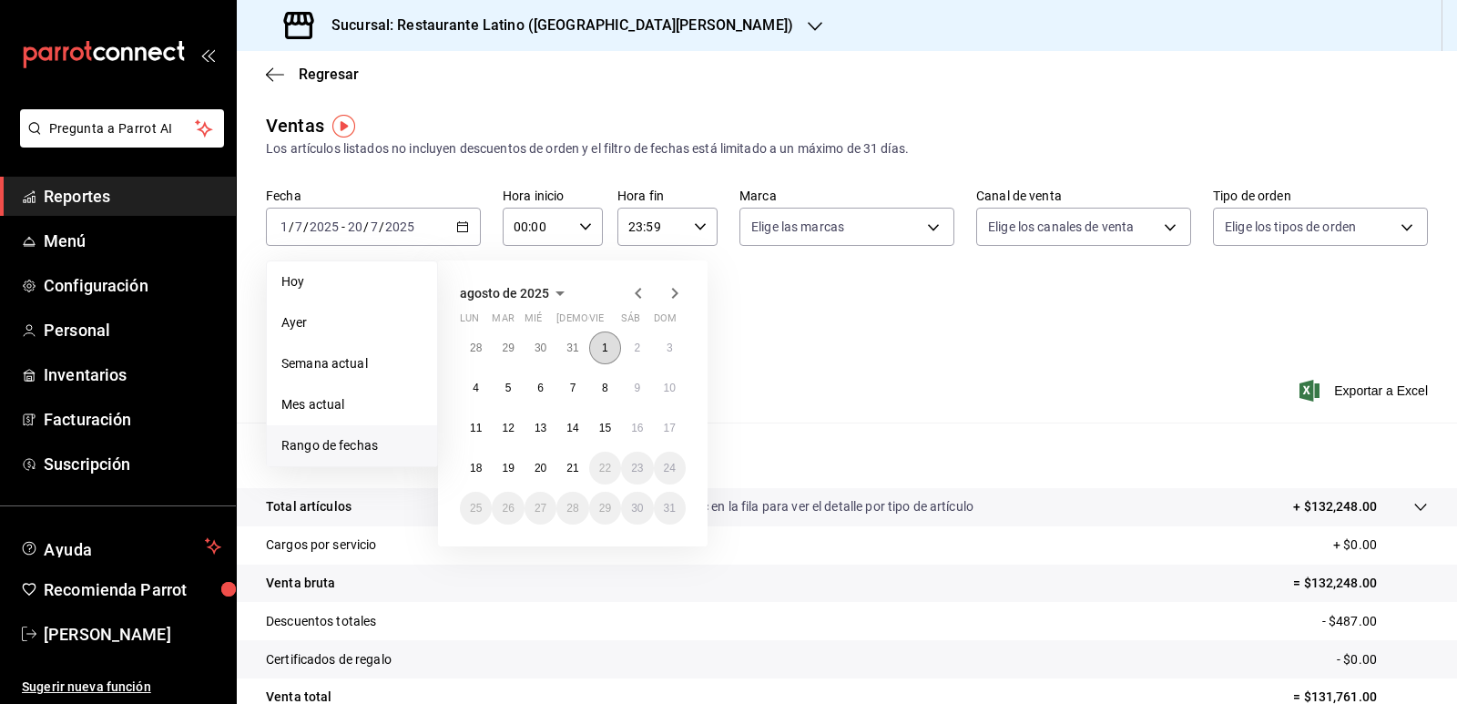
click at [607, 342] on abbr "1" at bounding box center [605, 348] width 6 height 13
click at [557, 472] on button "21" at bounding box center [572, 468] width 32 height 33
